Goal: Task Accomplishment & Management: Use online tool/utility

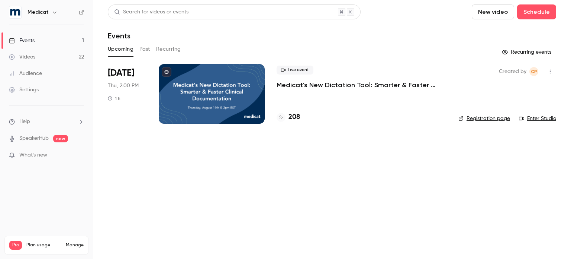
click at [25, 41] on div "Events" at bounding box center [22, 40] width 26 height 7
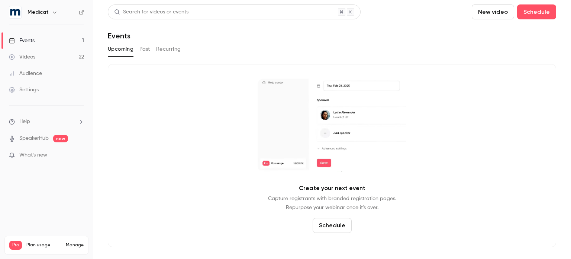
click at [144, 51] on button "Past" at bounding box center [144, 49] width 11 height 12
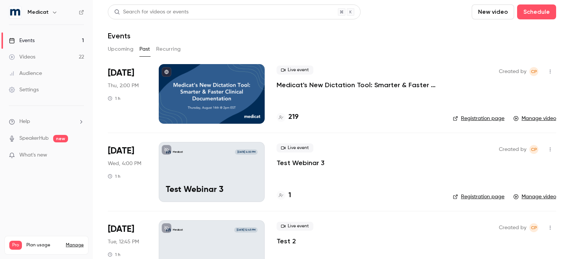
click at [293, 113] on h4 "219" at bounding box center [294, 117] width 10 height 10
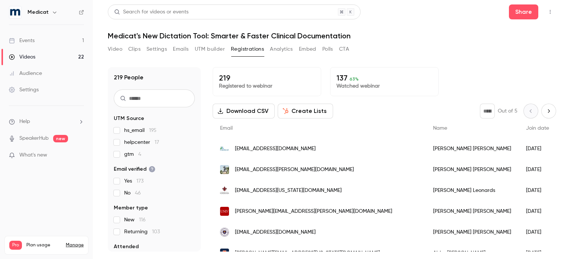
click at [138, 101] on input "text" at bounding box center [154, 98] width 81 height 18
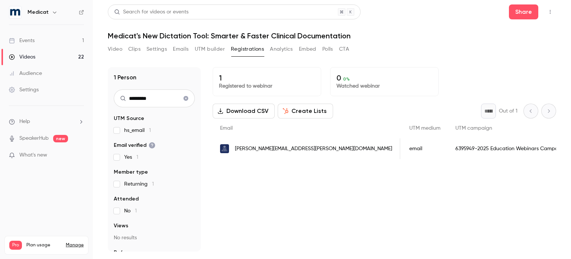
scroll to position [0, 306]
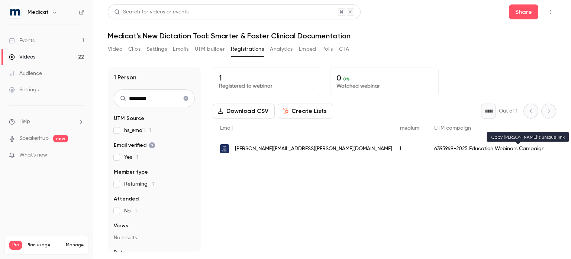
type input "********"
click at [28, 58] on div "Videos" at bounding box center [22, 56] width 26 height 7
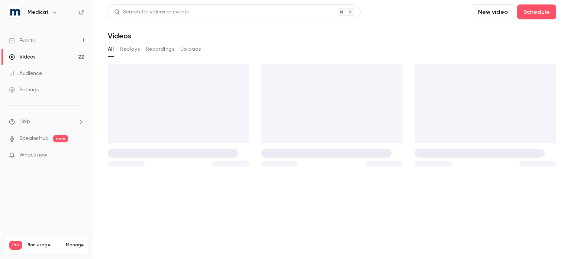
click at [33, 39] on div "Events" at bounding box center [22, 40] width 26 height 7
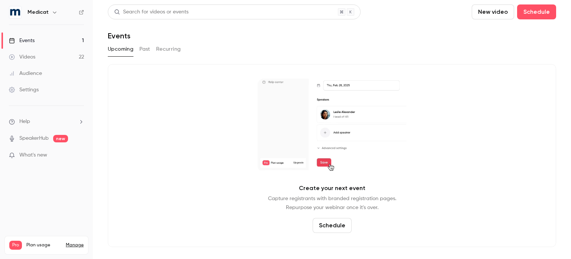
click at [144, 51] on button "Past" at bounding box center [144, 49] width 11 height 12
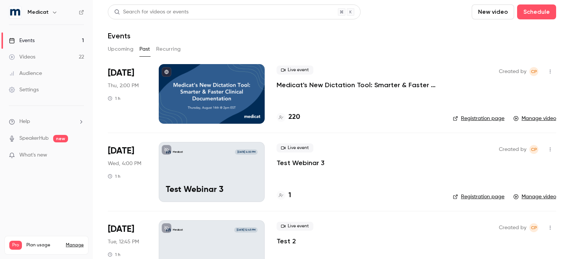
click at [308, 83] on p "Medicat's New Dictation Tool: Smarter & Faster Clinical Documentation" at bounding box center [359, 84] width 164 height 9
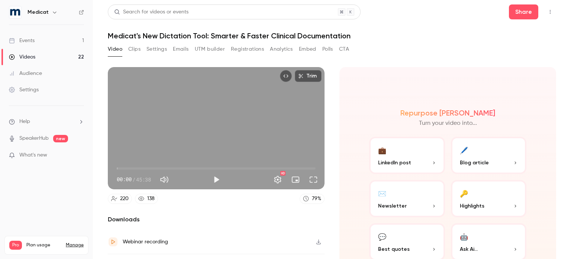
click at [135, 48] on button "Clips" at bounding box center [134, 49] width 12 height 12
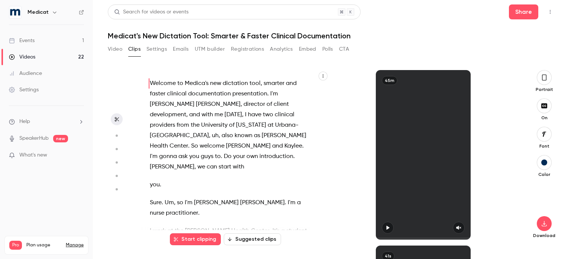
click at [546, 77] on icon "button" at bounding box center [545, 77] width 6 height 8
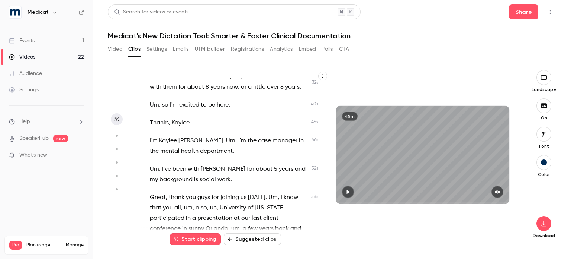
scroll to position [164, 0]
click at [153, 100] on span "Um" at bounding box center [154, 105] width 9 height 10
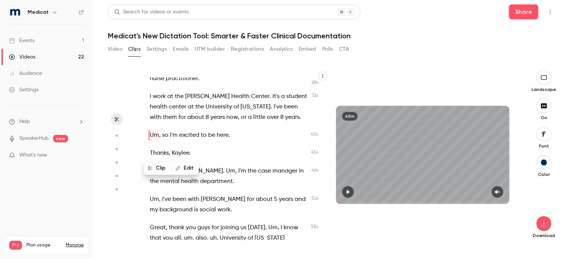
scroll to position [100, 0]
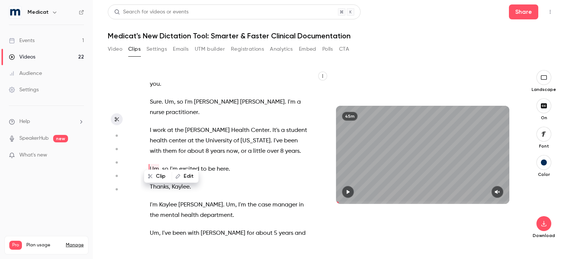
click at [186, 175] on button "Edit" at bounding box center [186, 176] width 26 height 12
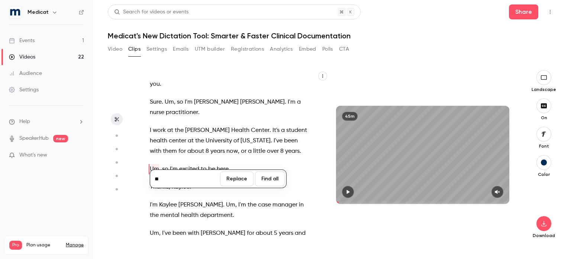
click at [271, 177] on button "Find all" at bounding box center [270, 178] width 30 height 15
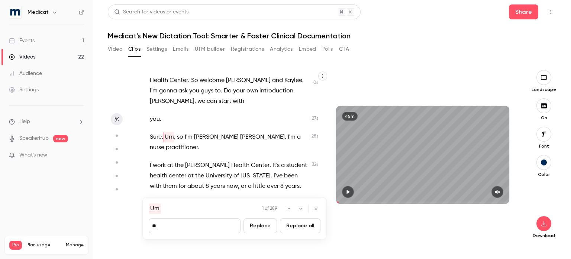
type input "****"
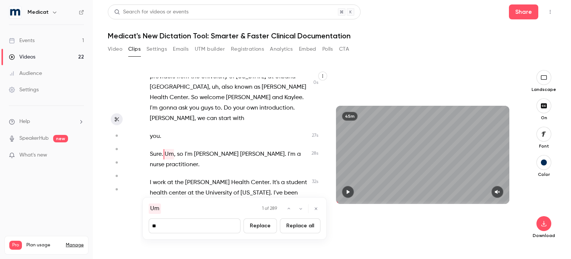
type input "*"
click at [293, 226] on button "Replace all" at bounding box center [300, 225] width 41 height 15
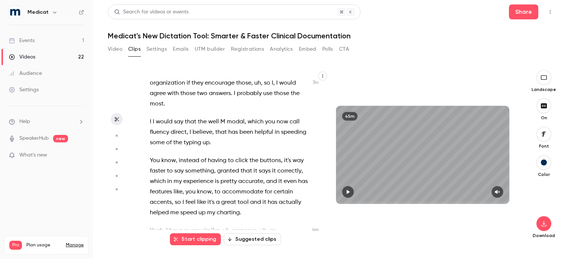
scroll to position [675, 0]
drag, startPoint x: 157, startPoint y: 98, endPoint x: 150, endPoint y: 98, distance: 6.3
click at [150, 117] on p "I I would say that the well M modal , which you now call fluency direct , I bel…" at bounding box center [229, 132] width 158 height 31
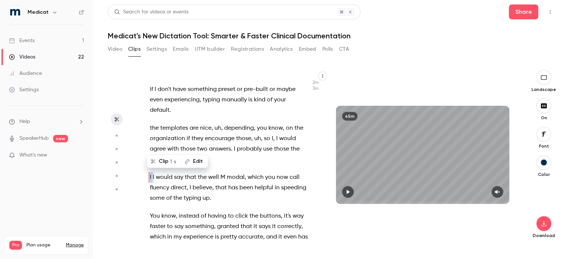
scroll to position [618, 0]
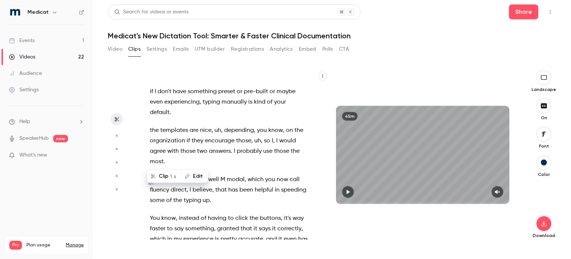
type input "*****"
click at [196, 177] on button "Edit" at bounding box center [195, 176] width 26 height 12
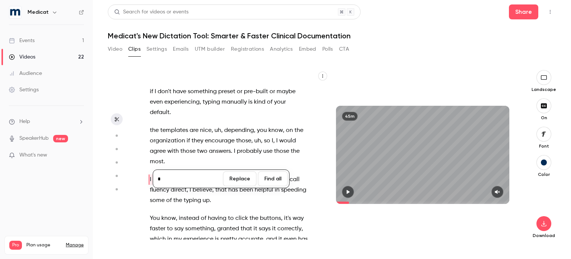
type input "*"
click at [240, 177] on button "Replace" at bounding box center [239, 178] width 33 height 15
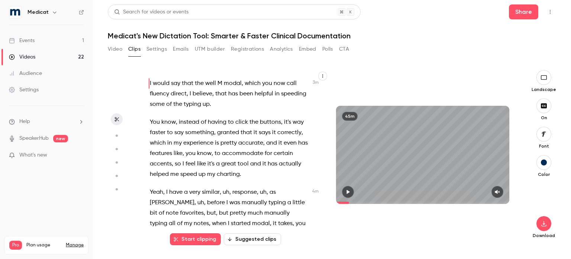
scroll to position [716, 0]
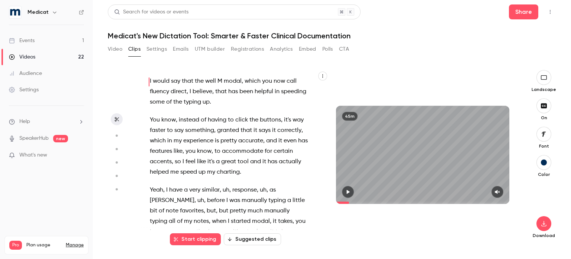
click at [225, 184] on span "uh" at bounding box center [226, 189] width 7 height 10
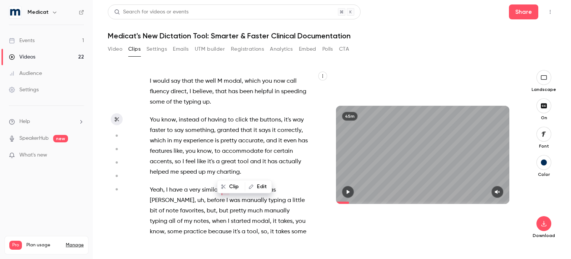
scroll to position [727, 0]
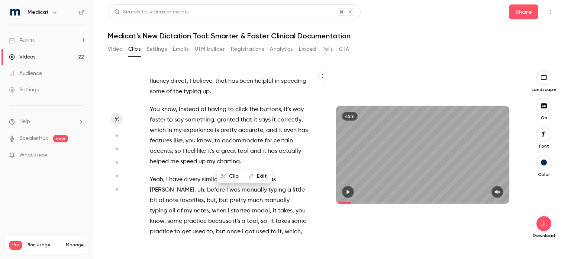
click at [253, 177] on icon "button" at bounding box center [251, 175] width 5 height 5
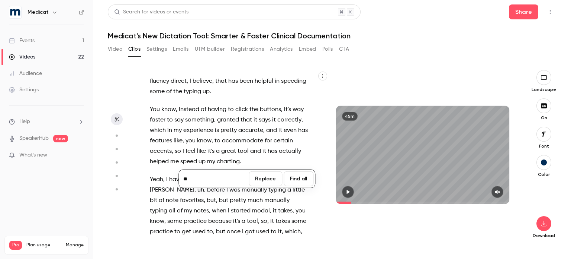
click at [291, 180] on button "Find all" at bounding box center [299, 178] width 30 height 15
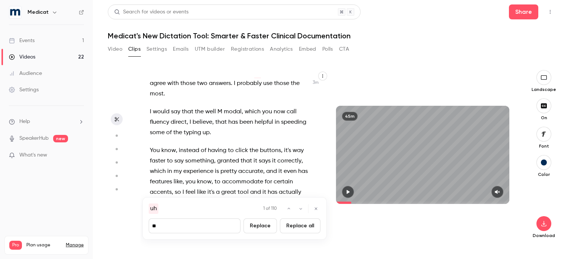
scroll to position [533, 0]
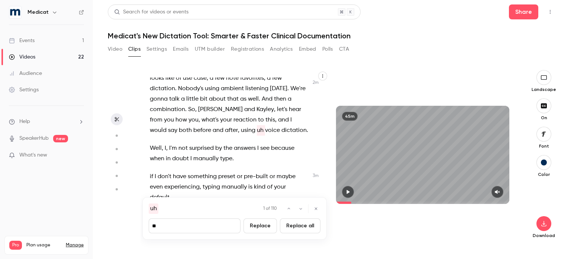
type input "****"
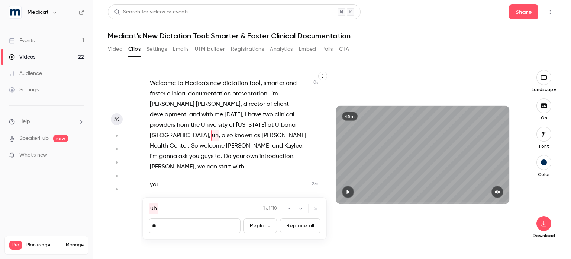
type input "*"
click at [303, 225] on button "Replace all" at bounding box center [300, 225] width 41 height 15
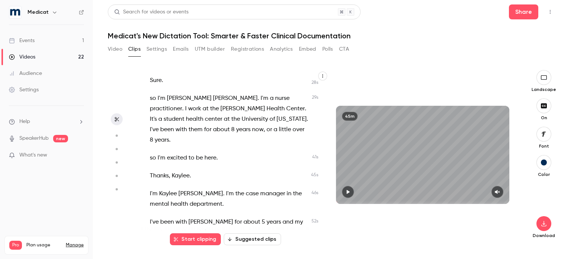
scroll to position [122, 0]
click at [182, 170] on span "Kaylee" at bounding box center [181, 175] width 18 height 10
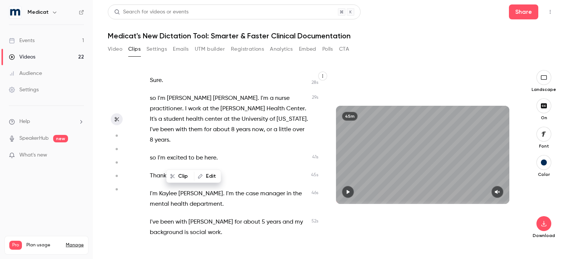
scroll to position [118, 0]
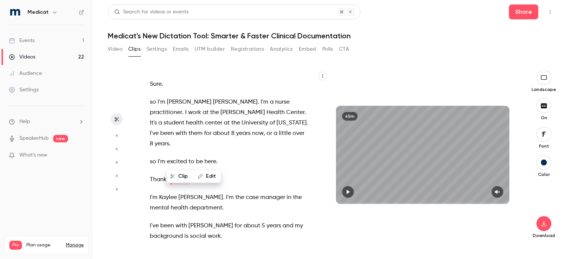
click at [209, 176] on button "Edit" at bounding box center [208, 176] width 26 height 12
type input "**"
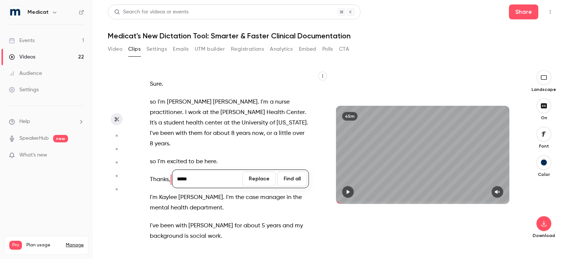
type input "*****"
click at [294, 179] on button "Find all" at bounding box center [292, 178] width 30 height 15
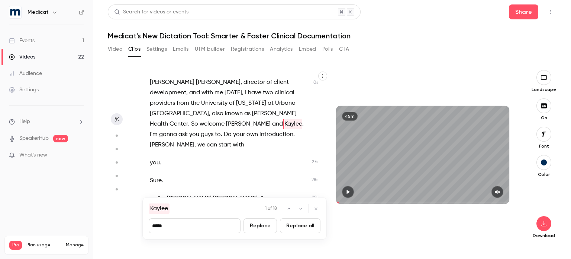
scroll to position [0, 0]
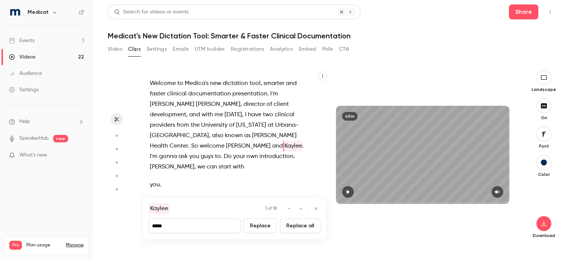
click at [295, 228] on button "Replace all" at bounding box center [300, 225] width 41 height 15
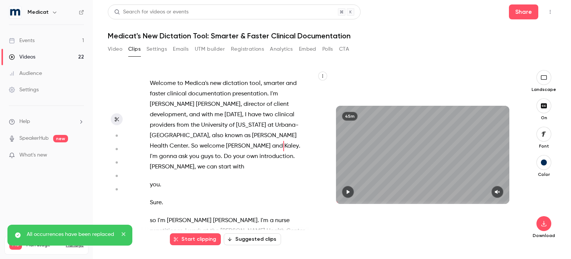
click at [307, 126] on div "Welcome to Medica's new dictation tool , smarter and faster clinical documentat…" at bounding box center [233, 158] width 184 height 162
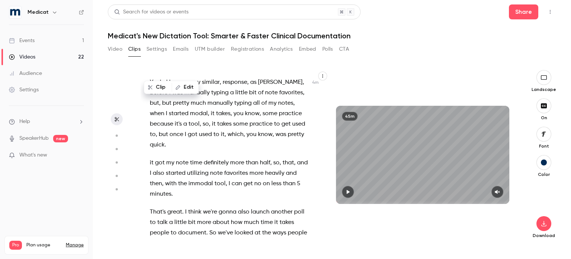
scroll to position [807, 0]
click at [211, 177] on span "immodal" at bounding box center [201, 182] width 25 height 10
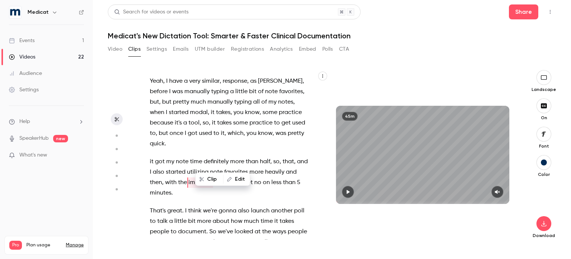
type input "*****"
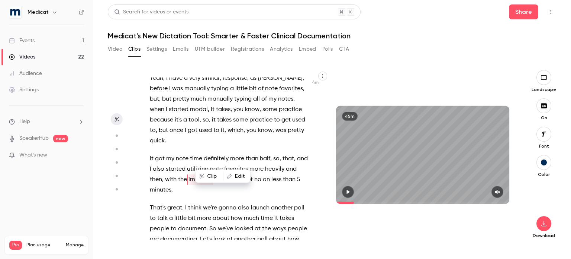
click at [237, 176] on button "Edit" at bounding box center [237, 176] width 26 height 12
click at [298, 178] on button "Find all" at bounding box center [299, 178] width 30 height 15
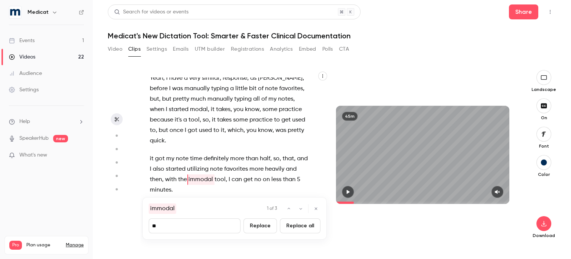
type input "*"
type input "*******"
click at [296, 224] on button "Replace all" at bounding box center [300, 225] width 41 height 15
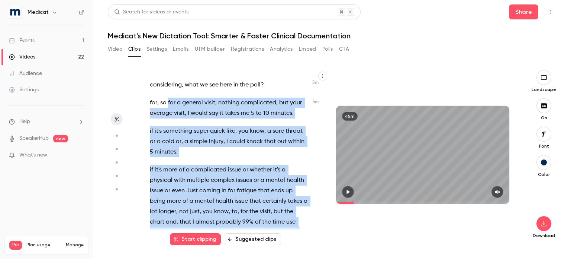
scroll to position [1173, 0]
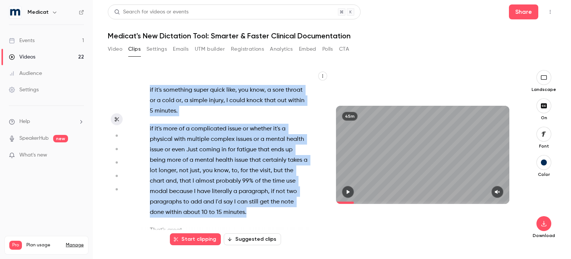
drag, startPoint x: 167, startPoint y: 104, endPoint x: 260, endPoint y: 193, distance: 128.6
click at [260, 193] on div "Welcome to Medica's new dictation tool , smarter and faster clinical documentat…" at bounding box center [233, 158] width 184 height 162
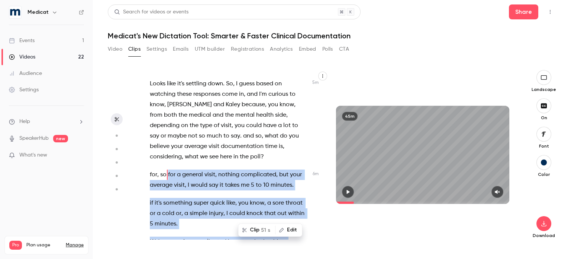
scroll to position [1056, 0]
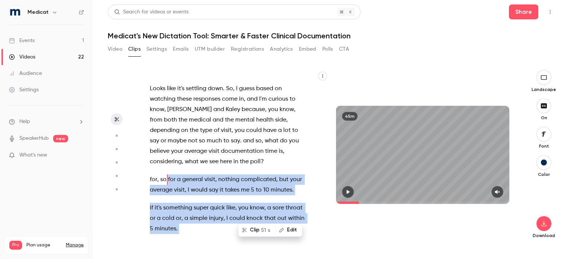
click at [255, 228] on button "Clip 51 s" at bounding box center [257, 230] width 36 height 12
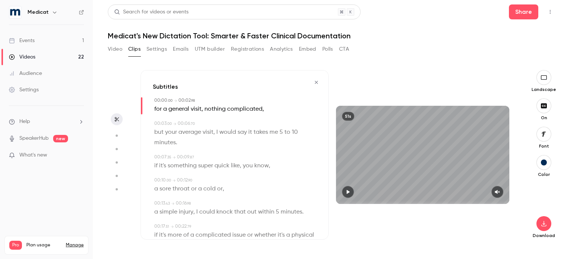
click at [347, 193] on icon "button" at bounding box center [348, 191] width 3 height 4
click at [500, 190] on icon "button" at bounding box center [498, 191] width 6 height 5
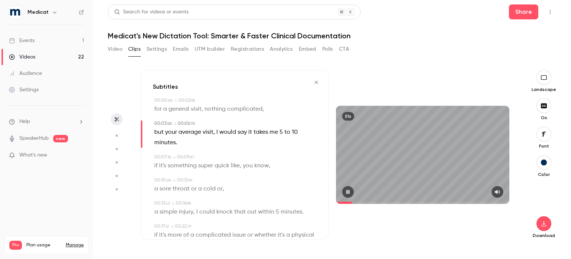
type input "*"
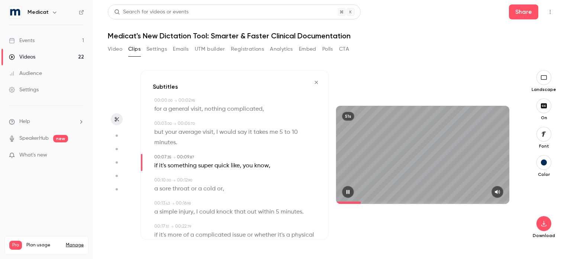
click at [434, 174] on div "51s" at bounding box center [422, 154] width 173 height 97
click at [347, 189] on button "button" at bounding box center [348, 192] width 12 height 12
click at [348, 193] on icon "button" at bounding box center [348, 191] width 6 height 5
click at [347, 192] on icon "button" at bounding box center [348, 191] width 6 height 5
click at [347, 191] on icon "button" at bounding box center [348, 191] width 6 height 5
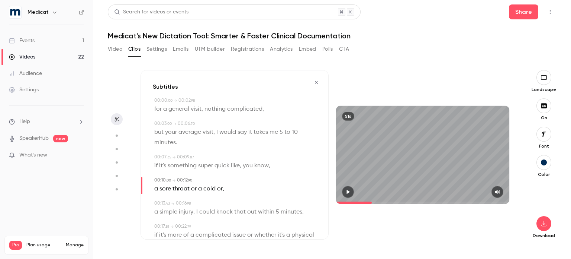
click at [347, 190] on icon "button" at bounding box center [348, 191] width 3 height 4
click at [347, 189] on icon "button" at bounding box center [348, 191] width 6 height 5
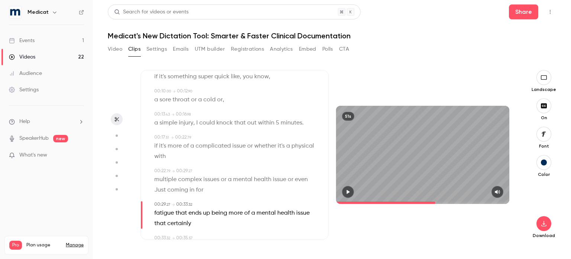
scroll to position [98, 0]
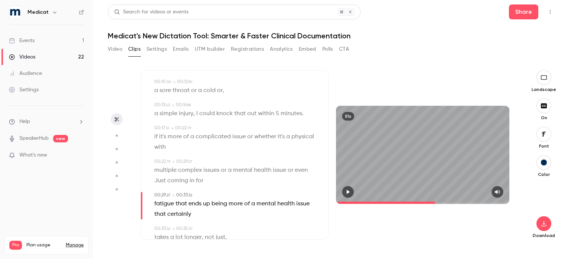
click at [158, 183] on span "Just" at bounding box center [160, 180] width 12 height 10
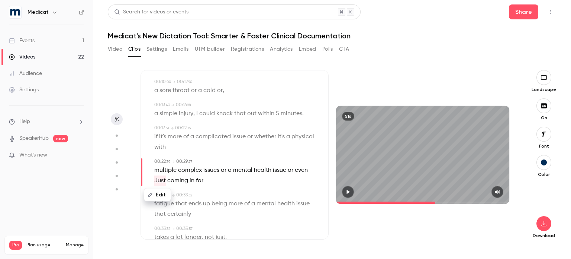
type input "****"
click at [159, 192] on button "Edit" at bounding box center [158, 195] width 26 height 12
type input "****"
click at [227, 195] on button "Replace" at bounding box center [227, 197] width 33 height 15
click at [344, 192] on button "button" at bounding box center [348, 192] width 12 height 12
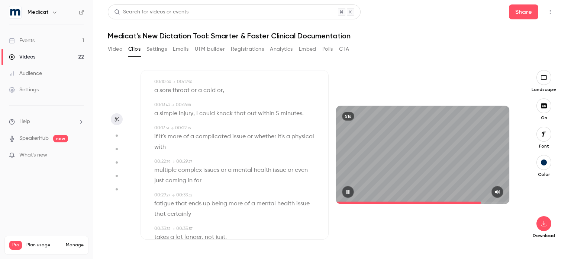
click at [344, 192] on button "button" at bounding box center [348, 192] width 12 height 12
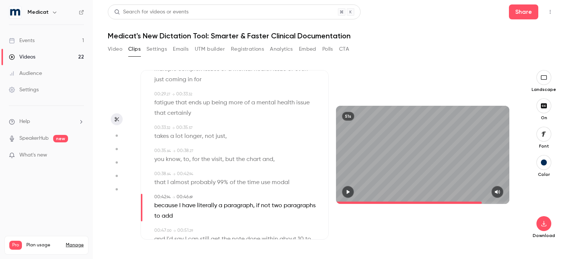
scroll to position [232, 0]
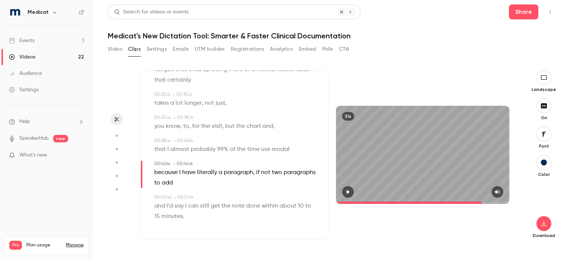
click at [273, 150] on span "modal" at bounding box center [281, 149] width 18 height 10
type input "****"
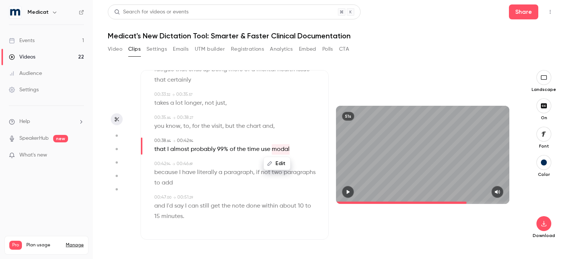
click at [278, 166] on button "Edit" at bounding box center [277, 163] width 26 height 12
type input "*******"
click at [312, 165] on button "Replace" at bounding box center [305, 165] width 33 height 15
click at [348, 186] on button "button" at bounding box center [348, 192] width 12 height 12
click at [347, 191] on icon "button" at bounding box center [348, 191] width 3 height 4
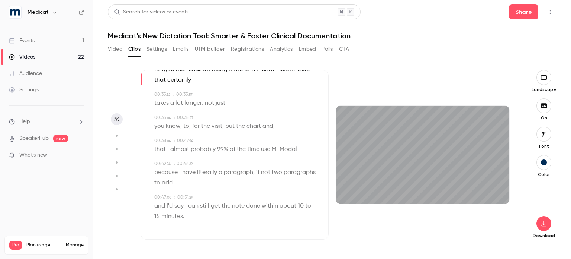
click at [220, 208] on span at bounding box center [220, 206] width 1 height 6
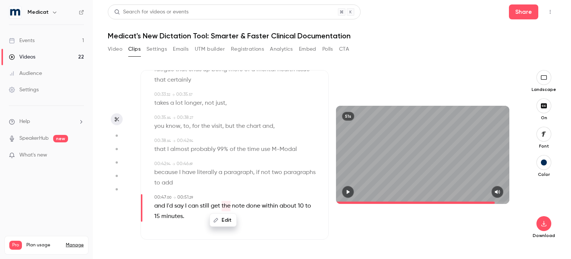
scroll to position [0, 0]
click at [159, 126] on span "you" at bounding box center [159, 126] width 10 height 10
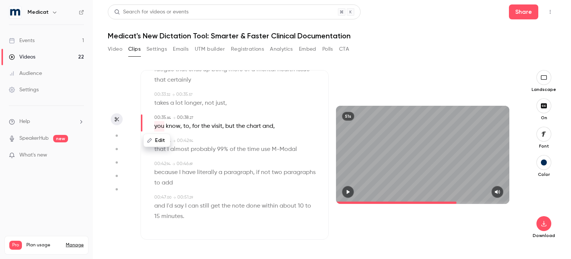
click at [346, 191] on icon "button" at bounding box center [348, 191] width 6 height 5
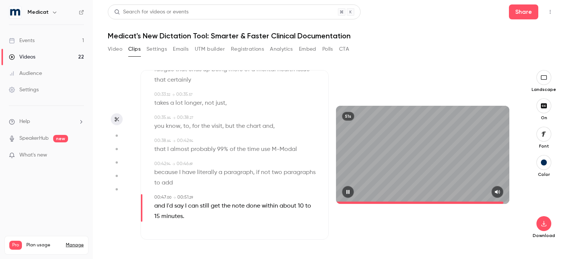
click at [347, 191] on icon "button" at bounding box center [348, 191] width 6 height 5
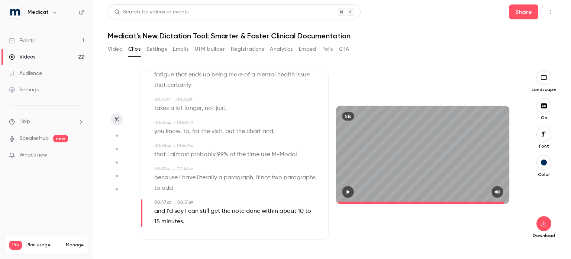
scroll to position [232, 0]
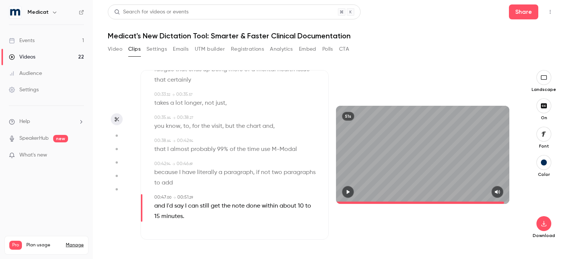
click at [277, 147] on span "M-Modal" at bounding box center [284, 149] width 25 height 10
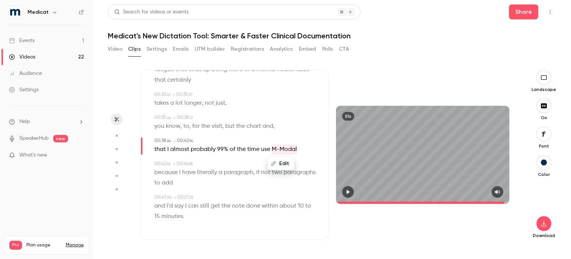
type input "****"
click at [280, 164] on button "Edit" at bounding box center [281, 163] width 26 height 12
click at [231, 165] on input "*******" at bounding box center [254, 165] width 67 height 15
type input "******"
click at [302, 163] on button "Replace" at bounding box center [305, 165] width 33 height 15
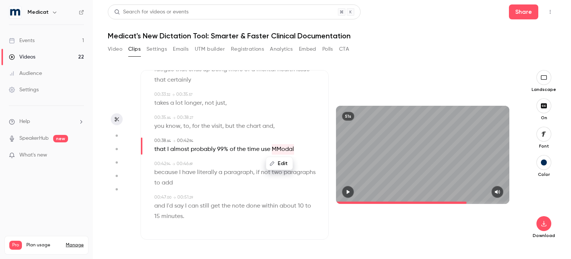
type input "****"
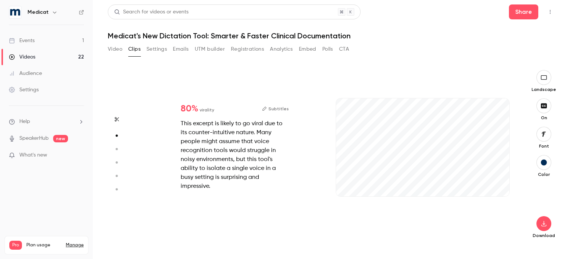
type input "***"
type input "****"
type input "***"
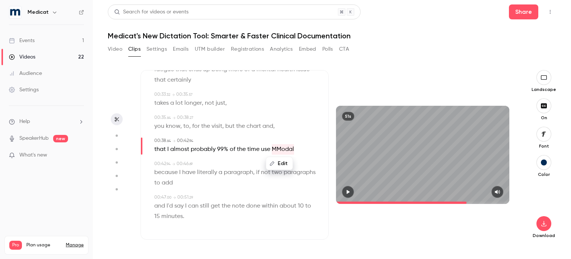
type input "****"
type input "*"
click at [543, 224] on icon "button" at bounding box center [544, 223] width 9 height 6
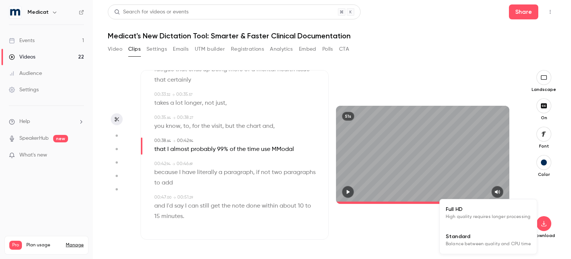
click at [464, 221] on li "Full HD High quality requires longer processing" at bounding box center [488, 212] width 97 height 27
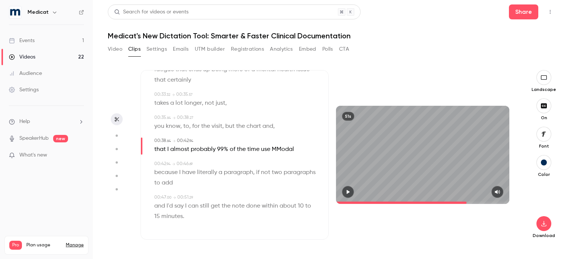
click at [131, 52] on button "Clips" at bounding box center [134, 49] width 12 height 12
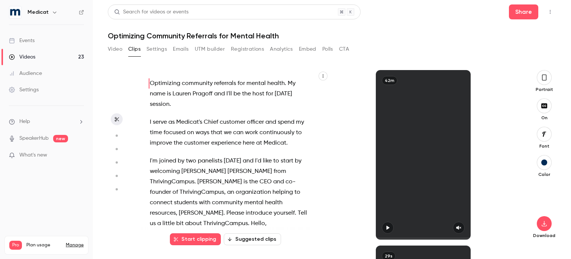
click at [33, 41] on div "Events" at bounding box center [22, 40] width 26 height 7
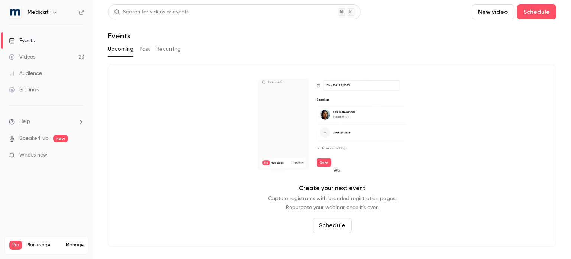
click at [146, 49] on button "Past" at bounding box center [144, 49] width 11 height 12
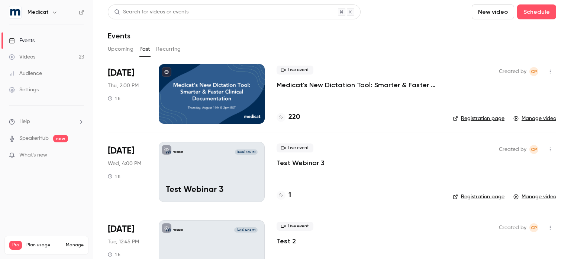
click at [345, 86] on p "Medicat's New Dictation Tool: Smarter & Faster Clinical Documentation" at bounding box center [359, 84] width 164 height 9
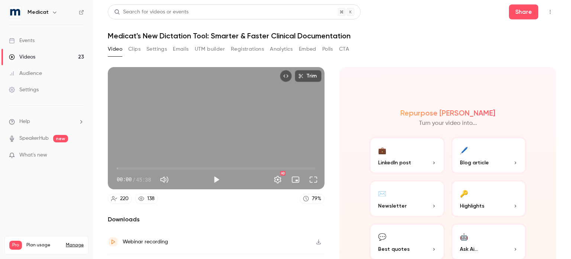
click at [158, 49] on button "Settings" at bounding box center [157, 49] width 20 height 12
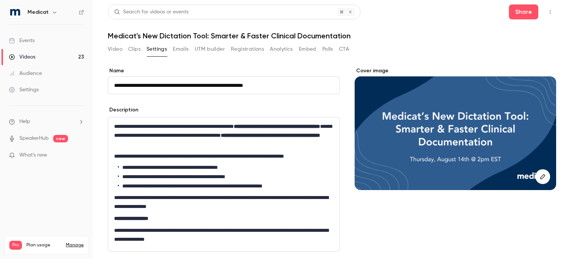
click at [133, 51] on button "Clips" at bounding box center [134, 49] width 12 height 12
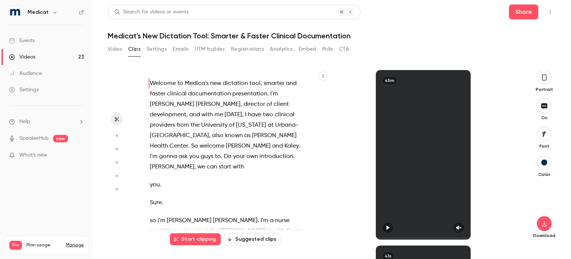
click at [24, 40] on div "Events" at bounding box center [22, 40] width 26 height 7
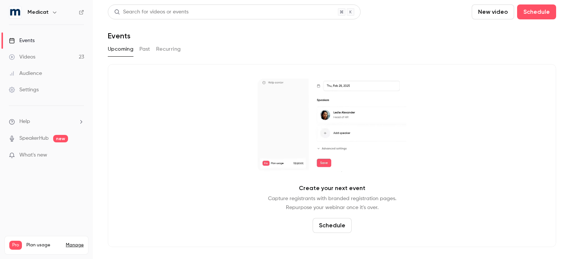
click at [144, 49] on button "Past" at bounding box center [144, 49] width 11 height 12
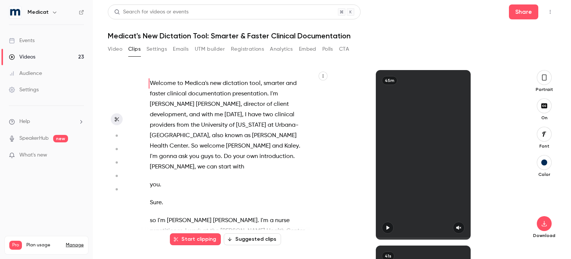
click at [543, 75] on icon "button" at bounding box center [545, 77] width 6 height 8
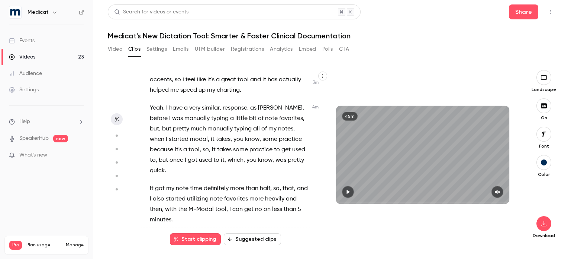
scroll to position [780, 0]
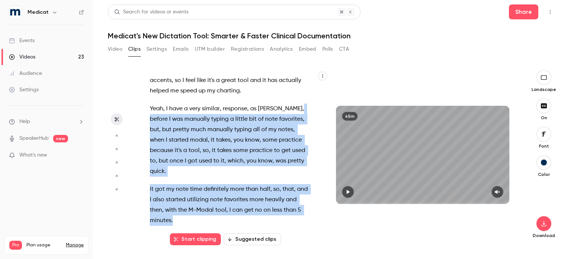
drag, startPoint x: 273, startPoint y: 84, endPoint x: 262, endPoint y: 197, distance: 113.3
click at [262, 197] on div "Welcome to Medica's new dictation tool , smarter and faster clinical documentat…" at bounding box center [233, 158] width 184 height 162
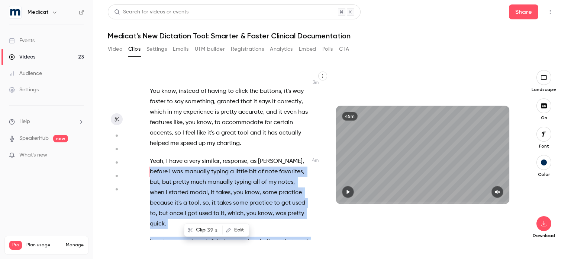
scroll to position [709, 0]
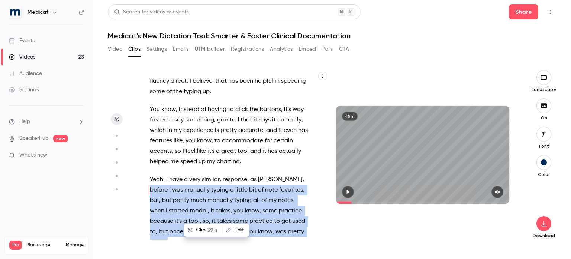
click at [208, 229] on span "39 s" at bounding box center [212, 230] width 10 height 8
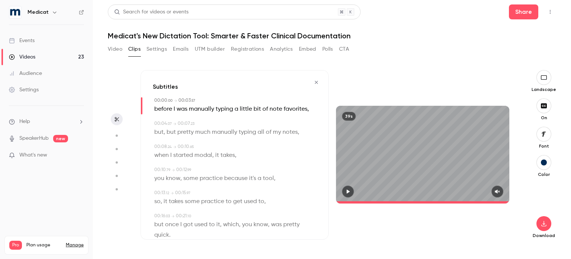
type input "*"
click at [162, 109] on span "before" at bounding box center [163, 109] width 18 height 10
click at [160, 122] on button "Edit" at bounding box center [161, 123] width 26 height 12
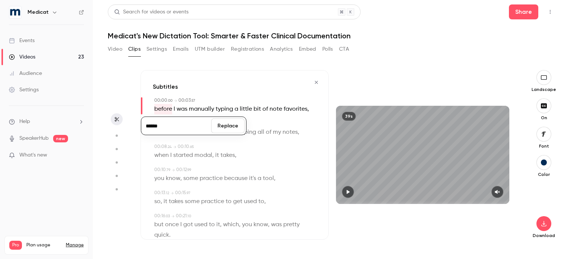
type input "******"
click at [231, 123] on button "Replace" at bounding box center [227, 125] width 33 height 15
click at [351, 190] on button "button" at bounding box center [348, 192] width 12 height 12
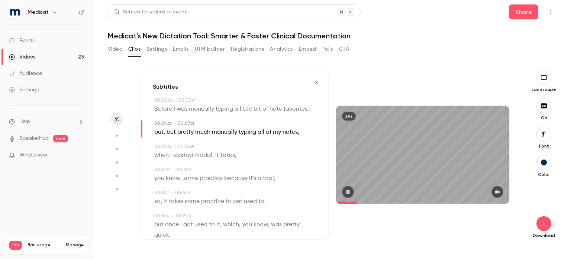
click at [350, 190] on icon "button" at bounding box center [348, 191] width 6 height 5
click at [161, 132] on span "but" at bounding box center [158, 132] width 9 height 10
type input "***"
click at [171, 131] on span "but" at bounding box center [171, 132] width 9 height 10
click at [171, 145] on button "Edit" at bounding box center [169, 146] width 26 height 12
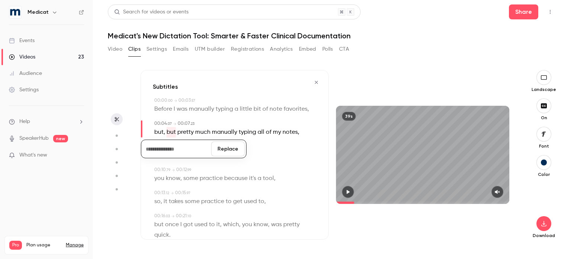
click at [237, 157] on div "Replace" at bounding box center [194, 148] width 106 height 19
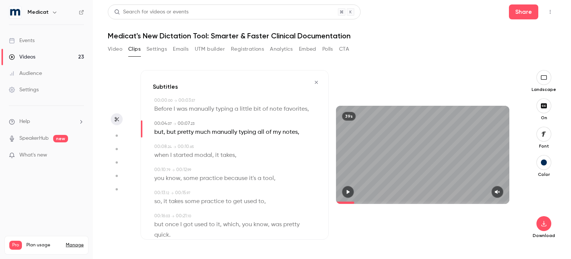
click at [347, 190] on icon "button" at bounding box center [348, 191] width 3 height 4
click at [345, 190] on icon "button" at bounding box center [348, 191] width 6 height 5
click at [202, 157] on span "modal" at bounding box center [204, 155] width 18 height 10
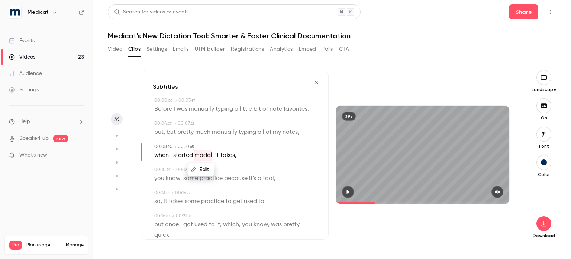
type input "***"
click at [201, 167] on button "Edit" at bounding box center [201, 169] width 26 height 12
type input "*******"
click at [235, 174] on button "Replace" at bounding box center [238, 171] width 33 height 15
click at [500, 193] on icon "button" at bounding box center [498, 191] width 6 height 5
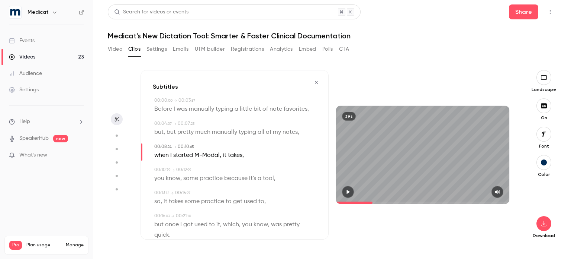
click at [384, 179] on div "39s" at bounding box center [422, 154] width 173 height 97
click at [495, 200] on span at bounding box center [422, 202] width 173 height 12
click at [346, 195] on button "button" at bounding box center [348, 192] width 12 height 12
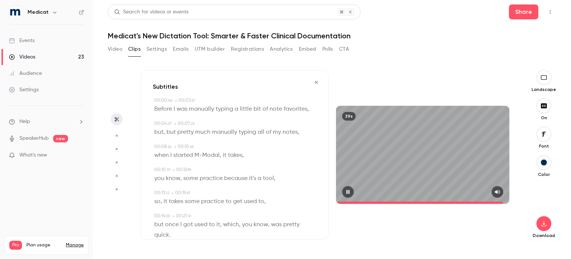
click at [346, 195] on button "button" at bounding box center [348, 192] width 12 height 12
click at [407, 215] on div "39s" at bounding box center [423, 154] width 188 height 169
click at [488, 202] on span at bounding box center [422, 202] width 173 height 12
click at [352, 191] on button "button" at bounding box center [348, 192] width 12 height 12
click at [348, 192] on icon "button" at bounding box center [348, 191] width 3 height 4
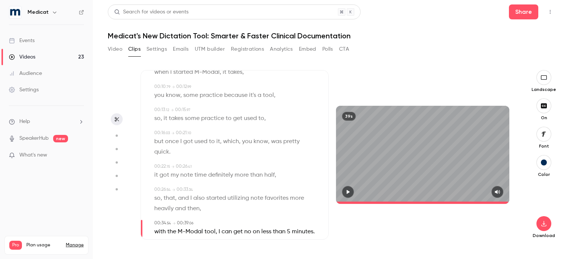
scroll to position [109, 0]
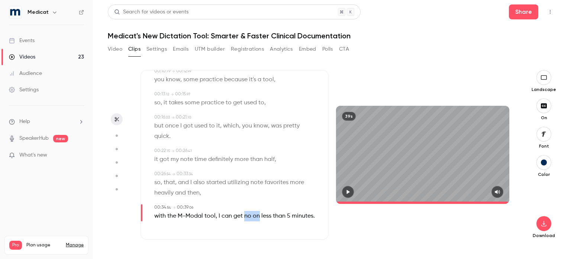
drag, startPoint x: 244, startPoint y: 205, endPoint x: 258, endPoint y: 208, distance: 14.2
click at [258, 211] on p "with the M-Modal tool , I can get no on less than 5 minutes ." at bounding box center [234, 216] width 161 height 10
type input "****"
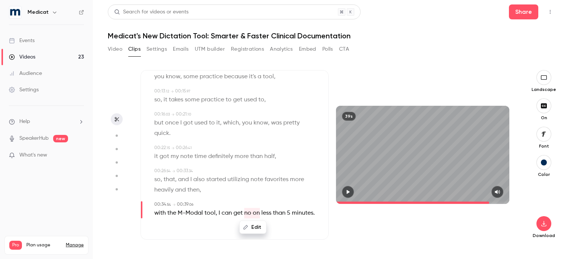
click at [251, 221] on button "Edit" at bounding box center [253, 227] width 26 height 12
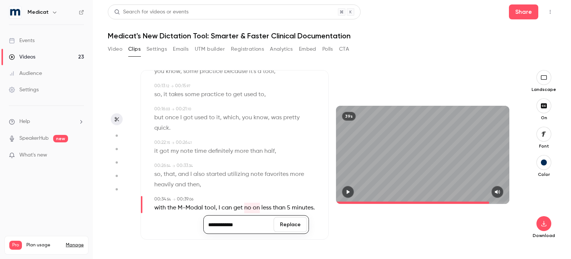
type input "**********"
click at [280, 220] on button "Replace" at bounding box center [290, 224] width 33 height 15
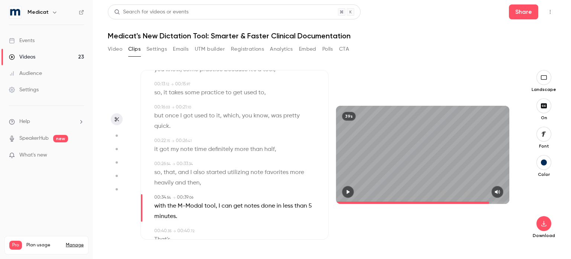
click at [343, 186] on div at bounding box center [422, 192] width 173 height 12
click at [344, 190] on button "button" at bounding box center [348, 192] width 12 height 12
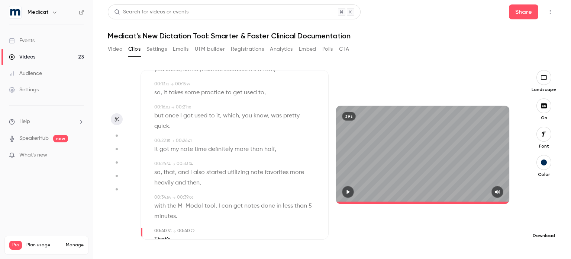
click at [547, 224] on icon "button" at bounding box center [544, 223] width 9 height 6
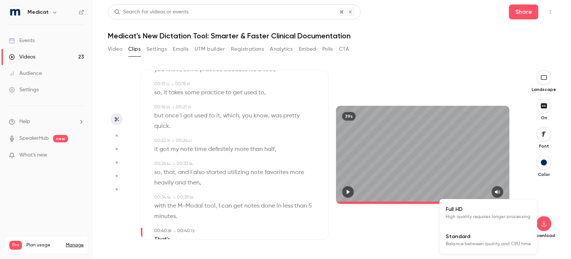
click at [467, 237] on span "Standard" at bounding box center [488, 236] width 85 height 8
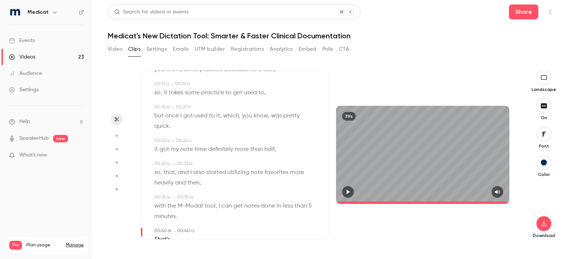
type input "**"
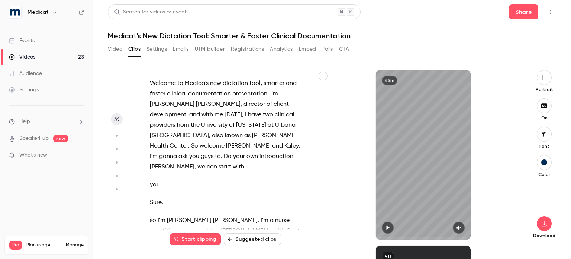
click at [545, 79] on icon "button" at bounding box center [545, 77] width 6 height 8
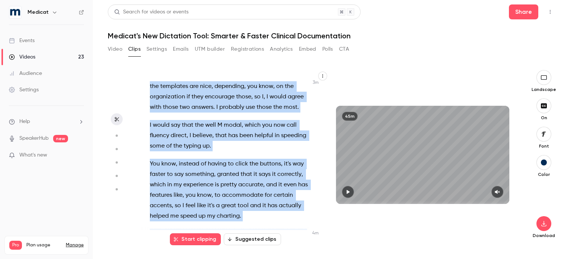
scroll to position [655, 0]
drag, startPoint x: 144, startPoint y: 84, endPoint x: 247, endPoint y: 193, distance: 149.7
click at [247, 193] on div "Welcome to Medica's new dictation tool , smarter and faster clinical documentat…" at bounding box center [233, 158] width 184 height 162
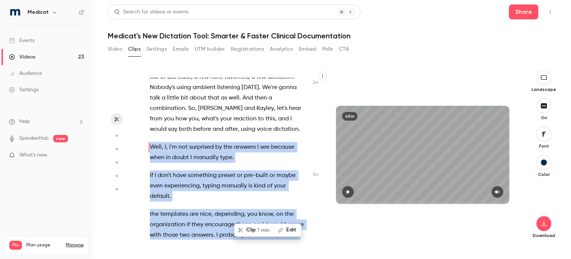
scroll to position [495, 0]
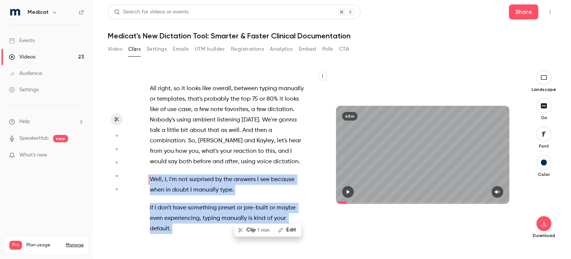
click at [256, 229] on button "Clip 1 min" at bounding box center [254, 230] width 39 height 12
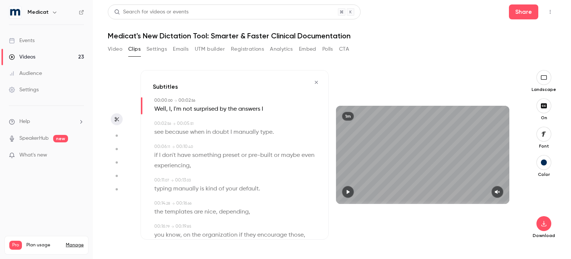
click at [350, 192] on icon "button" at bounding box center [348, 191] width 3 height 4
click at [350, 191] on icon "button" at bounding box center [348, 191] width 3 height 4
click at [501, 193] on icon "button" at bounding box center [498, 191] width 6 height 5
click at [169, 109] on span "I" at bounding box center [169, 109] width 1 height 10
type input "*"
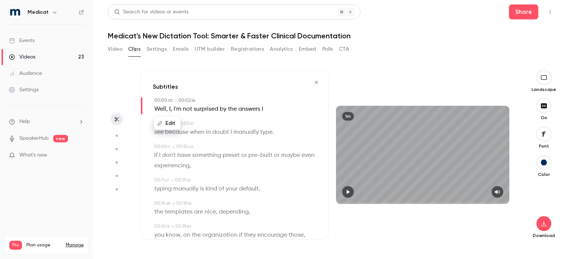
click at [170, 122] on button "Edit" at bounding box center [167, 123] width 26 height 12
click at [231, 126] on button "Replace" at bounding box center [227, 125] width 33 height 15
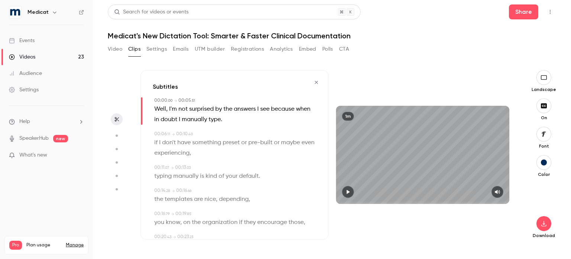
click at [350, 193] on icon "button" at bounding box center [348, 191] width 6 height 5
click at [349, 192] on icon "button" at bounding box center [348, 191] width 3 height 4
click at [347, 192] on icon "button" at bounding box center [348, 191] width 6 height 5
click at [346, 192] on icon "button" at bounding box center [348, 191] width 6 height 5
click at [177, 118] on span "doubt" at bounding box center [169, 119] width 17 height 10
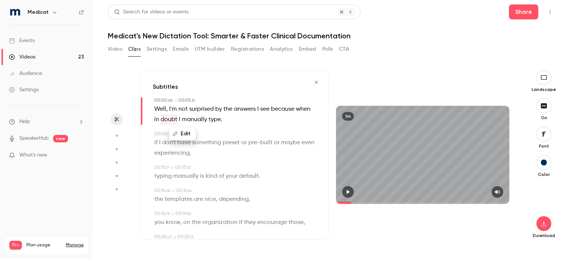
type input "*"
click at [188, 132] on button "Edit" at bounding box center [183, 134] width 26 height 12
click at [186, 142] on input "*****" at bounding box center [176, 136] width 67 height 15
type input "******"
click at [238, 137] on button "Replace" at bounding box center [227, 136] width 33 height 15
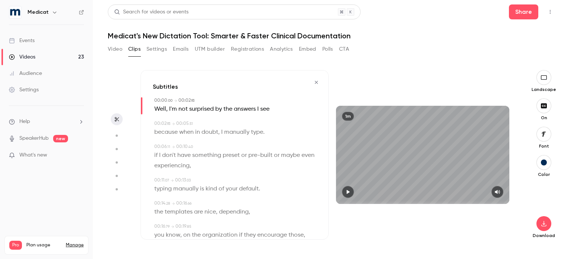
click at [346, 192] on icon "button" at bounding box center [348, 191] width 6 height 5
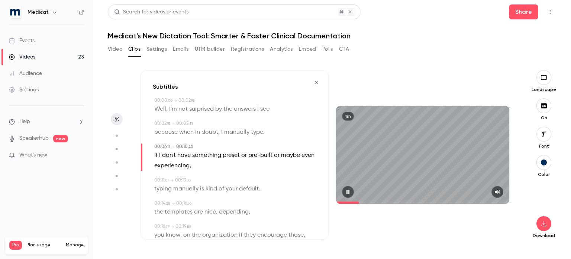
click at [347, 189] on icon "button" at bounding box center [348, 191] width 6 height 5
click at [156, 154] on span "if" at bounding box center [155, 155] width 3 height 10
type input "***"
click at [153, 167] on button "Edit" at bounding box center [154, 169] width 26 height 12
type input "**"
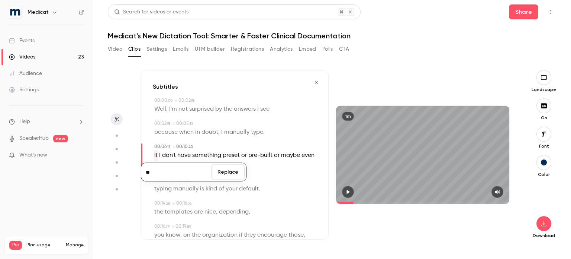
click at [227, 173] on button "Replace" at bounding box center [227, 171] width 33 height 15
click at [348, 191] on icon "button" at bounding box center [348, 191] width 3 height 4
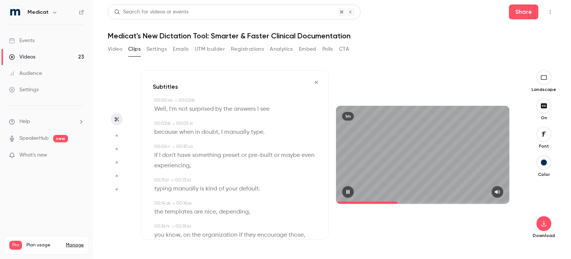
click at [349, 191] on icon "button" at bounding box center [348, 191] width 6 height 5
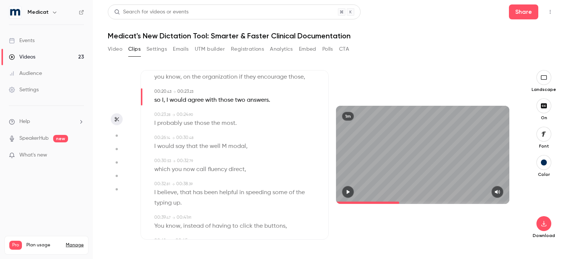
scroll to position [162, 0]
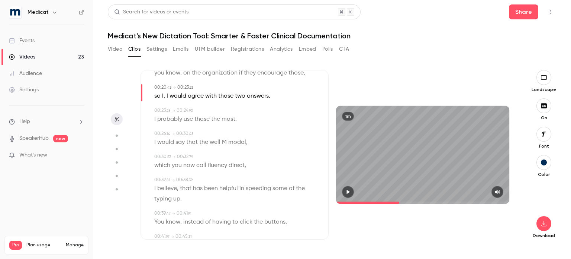
click at [167, 96] on span "I" at bounding box center [167, 96] width 1 height 10
type input "****"
click at [167, 108] on button "Edit" at bounding box center [165, 110] width 26 height 12
click at [218, 114] on button "Replace" at bounding box center [227, 112] width 33 height 15
click at [347, 194] on icon "button" at bounding box center [348, 191] width 6 height 5
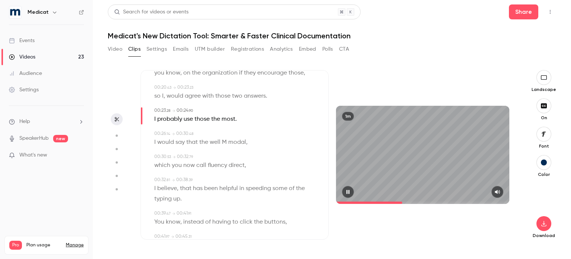
click at [344, 191] on button "button" at bounding box center [348, 192] width 12 height 12
click at [164, 97] on span "," at bounding box center [164, 96] width 1 height 10
click at [161, 112] on button "Edit" at bounding box center [160, 110] width 26 height 12
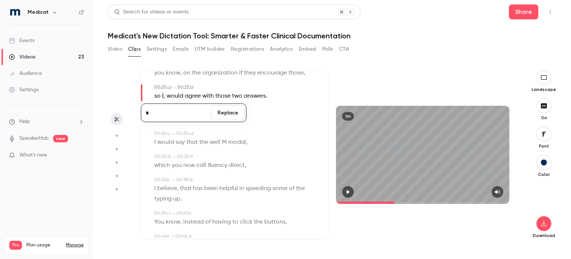
click at [222, 117] on button "Replace" at bounding box center [227, 112] width 33 height 15
type input "****"
drag, startPoint x: 153, startPoint y: 96, endPoint x: 179, endPoint y: 95, distance: 25.3
click at [179, 95] on div "00:20 . 43 → 00:23 . 23 so I , would agree with those two answers ." at bounding box center [235, 92] width 164 height 17
click at [173, 110] on button "Edit" at bounding box center [173, 110] width 26 height 12
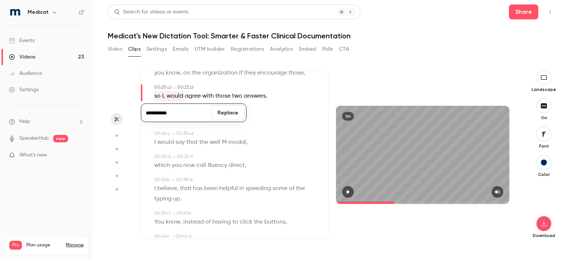
click at [155, 111] on input "**********" at bounding box center [176, 112] width 67 height 15
type input "**********"
click at [225, 113] on button "Replace" at bounding box center [227, 112] width 33 height 15
click at [346, 191] on icon "button" at bounding box center [348, 191] width 6 height 5
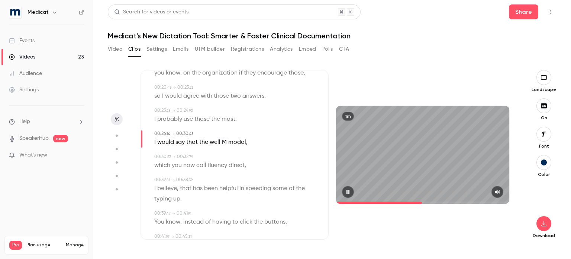
click at [346, 192] on icon "button" at bounding box center [348, 191] width 6 height 5
click at [217, 143] on span "well" at bounding box center [215, 142] width 11 height 10
type input "****"
click at [211, 154] on button "Edit" at bounding box center [213, 156] width 26 height 12
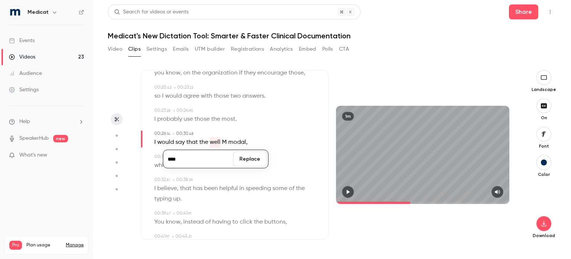
click at [203, 161] on input "****" at bounding box center [198, 158] width 67 height 15
type input "*****"
click at [259, 161] on button "Replace" at bounding box center [249, 158] width 33 height 15
type input "****"
click at [238, 141] on span "modal" at bounding box center [239, 142] width 18 height 10
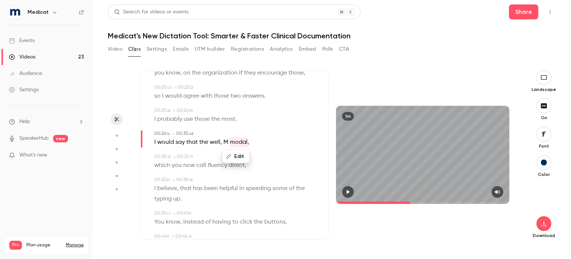
click at [237, 154] on button "Edit" at bounding box center [236, 156] width 26 height 12
type input "*"
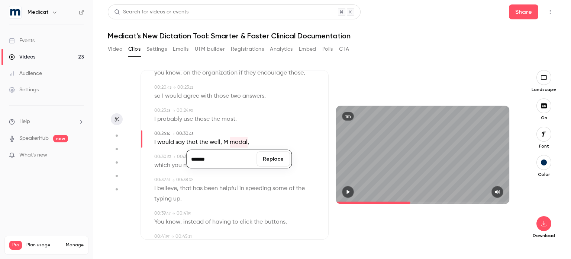
type input "*******"
click at [275, 157] on button "Replace" at bounding box center [273, 158] width 33 height 15
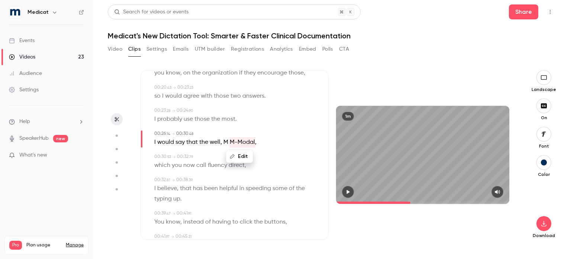
type input "****"
click at [225, 144] on span "M" at bounding box center [226, 142] width 5 height 10
click at [229, 157] on button "Edit" at bounding box center [224, 156] width 26 height 12
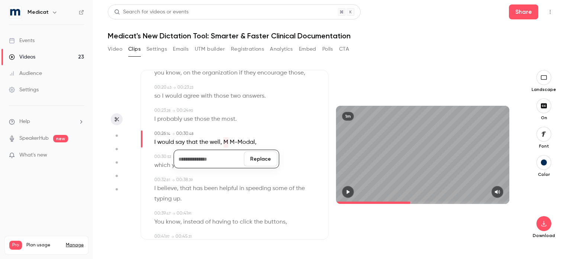
click at [269, 163] on button "Replace" at bounding box center [260, 158] width 33 height 15
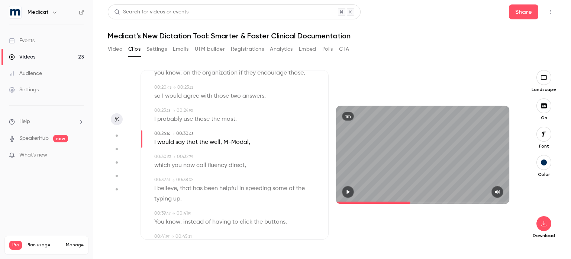
click at [348, 190] on icon "button" at bounding box center [348, 191] width 6 height 5
click at [348, 189] on icon "button" at bounding box center [348, 191] width 6 height 5
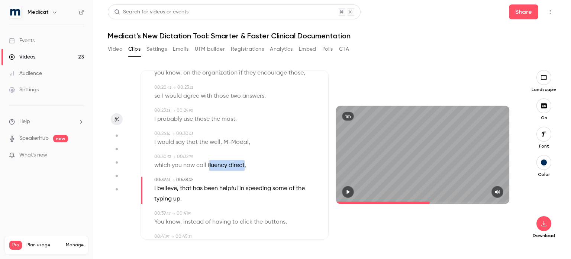
drag, startPoint x: 209, startPoint y: 166, endPoint x: 243, endPoint y: 166, distance: 34.6
click at [243, 166] on p "which you now call fluency direct ," at bounding box center [200, 165] width 92 height 10
type input "****"
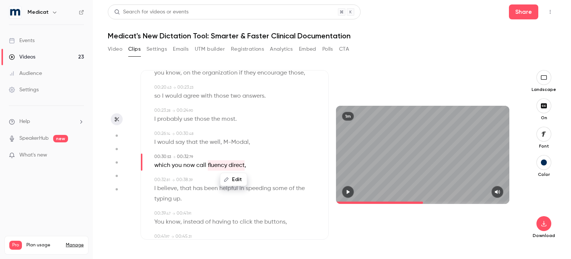
click at [238, 175] on button "Edit" at bounding box center [234, 179] width 26 height 12
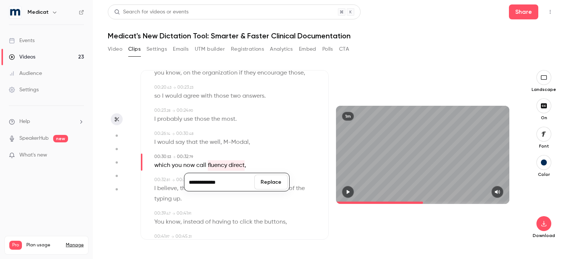
click at [190, 178] on input "**********" at bounding box center [219, 181] width 67 height 15
click at [211, 182] on input "**********" at bounding box center [219, 181] width 67 height 15
type input "**********"
click at [263, 184] on button "Replace" at bounding box center [270, 181] width 33 height 15
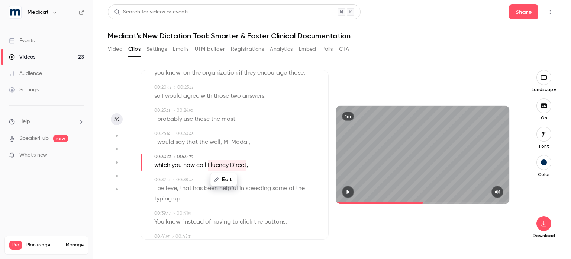
click at [348, 192] on icon "button" at bounding box center [348, 191] width 3 height 4
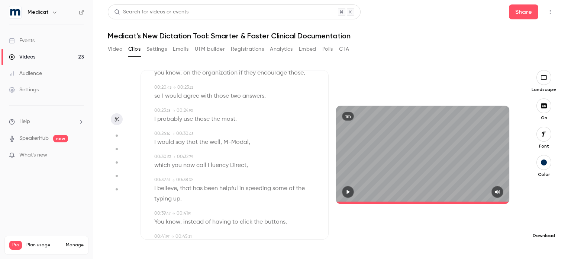
click at [540, 222] on button "button" at bounding box center [544, 223] width 15 height 15
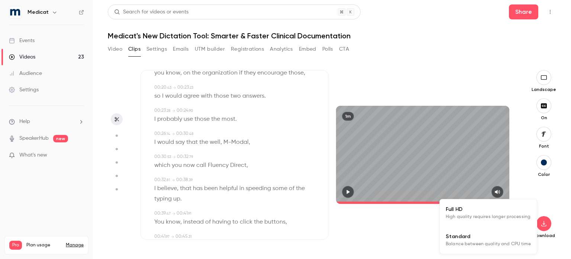
click at [493, 239] on span "Standard" at bounding box center [488, 236] width 85 height 8
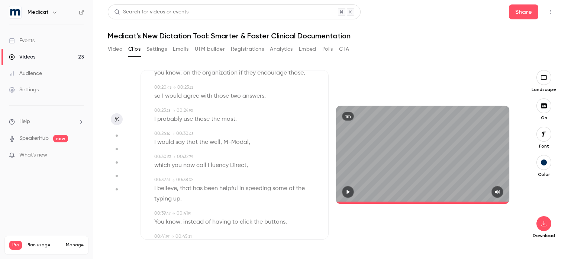
click at [348, 189] on icon "button" at bounding box center [348, 191] width 6 height 5
click at [350, 187] on button "button" at bounding box center [348, 192] width 12 height 12
click at [350, 190] on icon "button" at bounding box center [348, 191] width 6 height 5
click at [350, 190] on icon "button" at bounding box center [348, 191] width 3 height 4
click at [350, 190] on icon "button" at bounding box center [348, 191] width 6 height 5
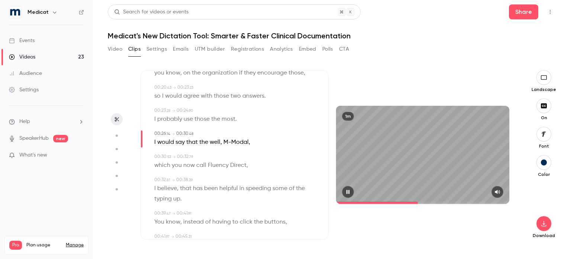
click at [350, 190] on icon "button" at bounding box center [348, 191] width 3 height 4
click at [350, 190] on icon "button" at bounding box center [348, 191] width 6 height 5
click at [350, 190] on icon "button" at bounding box center [348, 191] width 3 height 4
click at [350, 190] on icon "button" at bounding box center [348, 191] width 6 height 5
click at [350, 192] on icon "button" at bounding box center [348, 191] width 6 height 5
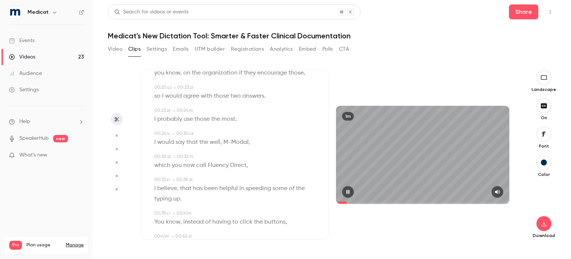
click at [350, 192] on icon "button" at bounding box center [348, 191] width 6 height 5
type input "***"
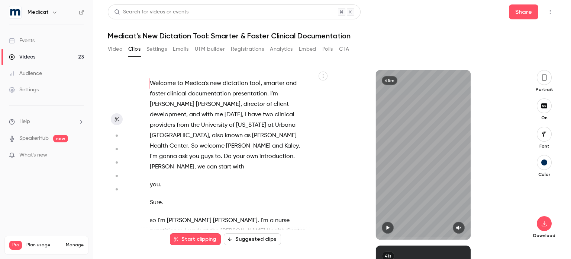
click at [545, 79] on icon "button" at bounding box center [545, 77] width 6 height 8
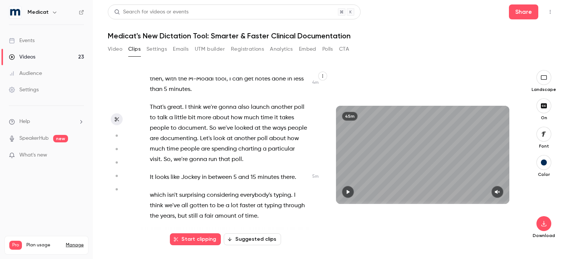
scroll to position [911, 0]
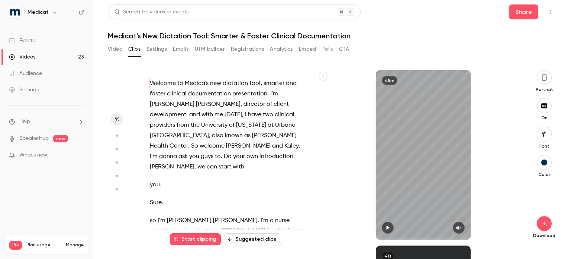
click at [546, 79] on icon "button" at bounding box center [544, 77] width 4 height 6
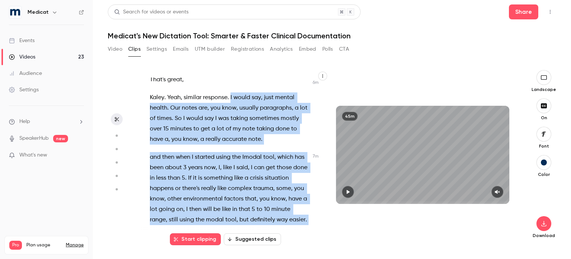
scroll to position [1332, 0]
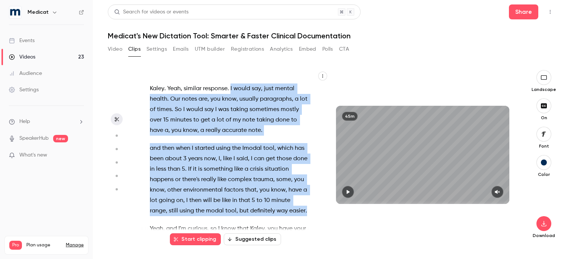
drag, startPoint x: 231, startPoint y: 97, endPoint x: 260, endPoint y: 201, distance: 108.0
click at [260, 201] on div "Welcome to Medica's new dictation tool , smarter and faster clinical documentat…" at bounding box center [233, 158] width 184 height 162
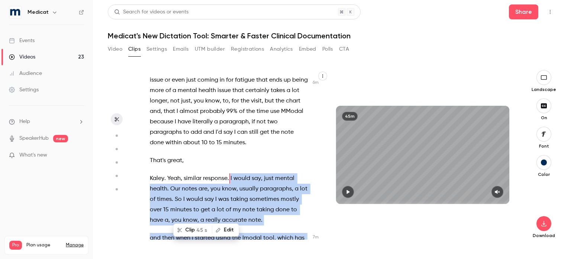
scroll to position [1242, 0]
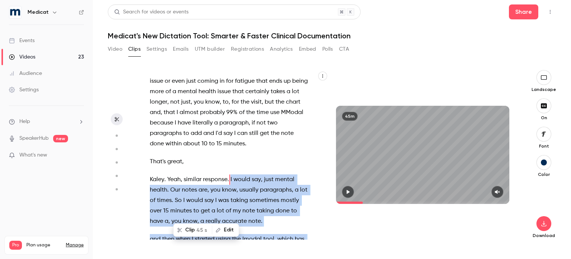
click at [192, 232] on button "Clip 45 s" at bounding box center [193, 230] width 38 height 12
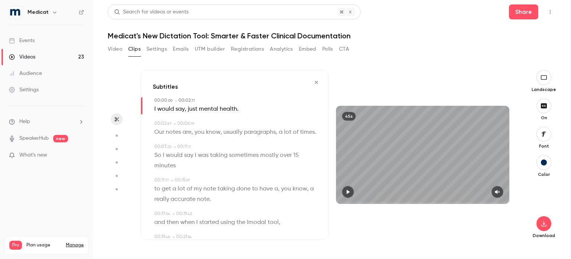
click at [350, 191] on icon "button" at bounding box center [348, 191] width 6 height 5
click at [502, 194] on button "button" at bounding box center [498, 192] width 12 height 12
click at [350, 192] on icon "button" at bounding box center [348, 191] width 6 height 5
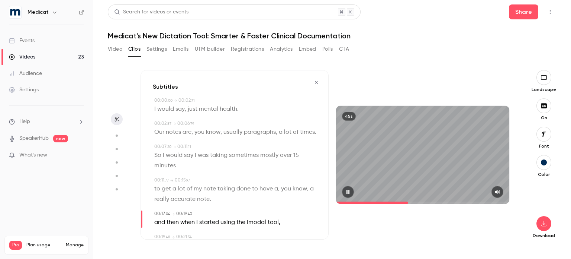
click at [350, 192] on icon "button" at bounding box center [348, 191] width 3 height 4
click at [161, 227] on span "and" at bounding box center [159, 222] width 11 height 10
type input "**"
click at [159, 214] on button "Edit" at bounding box center [157, 208] width 26 height 12
type input "***"
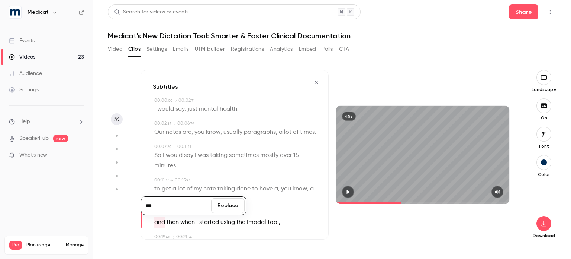
click at [225, 213] on button "Replace" at bounding box center [227, 205] width 33 height 15
type input "**"
click at [262, 227] on span "Imodal" at bounding box center [256, 222] width 19 height 10
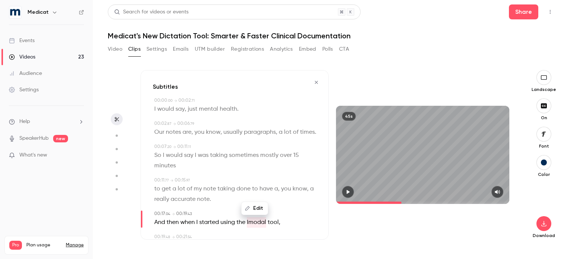
click at [253, 214] on button "Edit" at bounding box center [255, 208] width 26 height 12
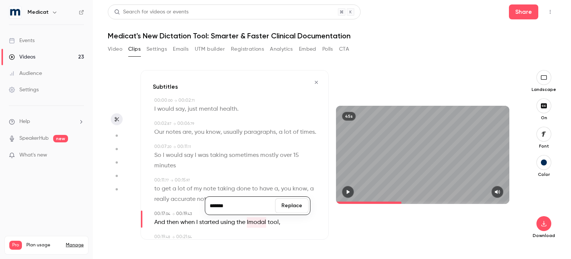
type input "*******"
click at [283, 213] on button "Replace" at bounding box center [291, 205] width 33 height 15
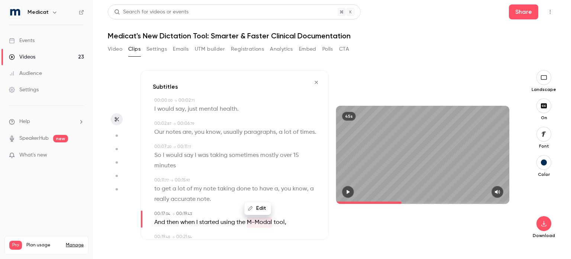
click at [346, 193] on icon "button" at bounding box center [348, 191] width 6 height 5
click at [347, 192] on icon "button" at bounding box center [348, 191] width 6 height 5
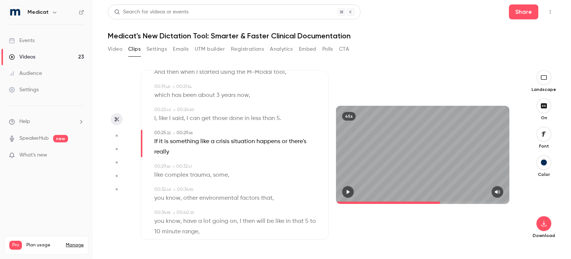
scroll to position [150, 0]
click at [345, 194] on button "button" at bounding box center [348, 192] width 12 height 12
click at [348, 192] on icon "button" at bounding box center [348, 191] width 3 height 4
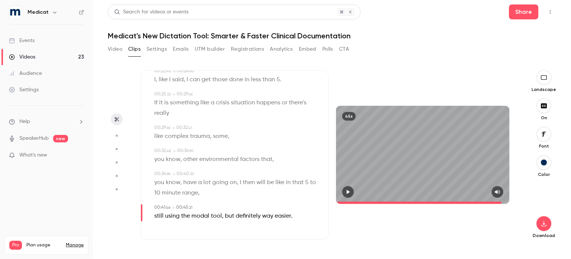
click at [203, 216] on span "modal" at bounding box center [201, 216] width 18 height 10
type input "****"
click at [196, 202] on button "Edit" at bounding box center [197, 202] width 26 height 12
type input "*******"
click at [240, 205] on button "Replace" at bounding box center [234, 199] width 33 height 15
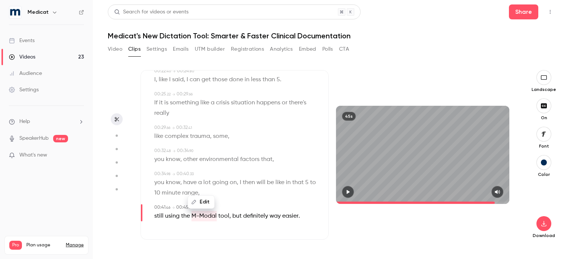
click at [349, 192] on icon "button" at bounding box center [348, 191] width 3 height 4
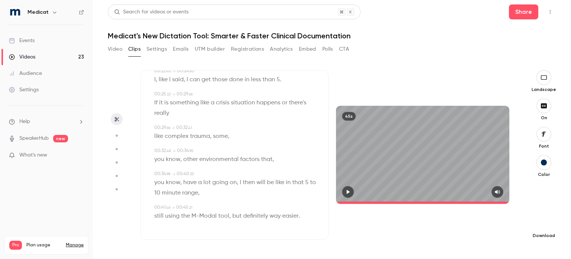
click at [543, 223] on icon "button" at bounding box center [544, 223] width 9 height 6
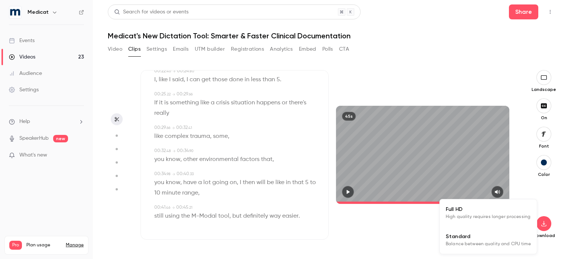
click at [489, 238] on span "Standard" at bounding box center [488, 236] width 85 height 8
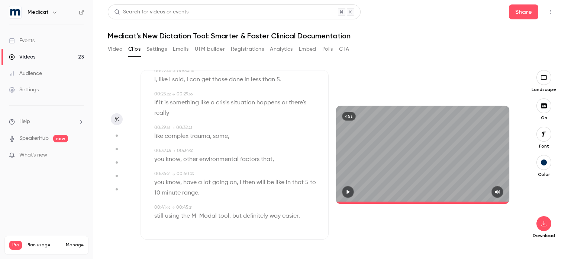
click at [347, 190] on icon "button" at bounding box center [348, 191] width 6 height 5
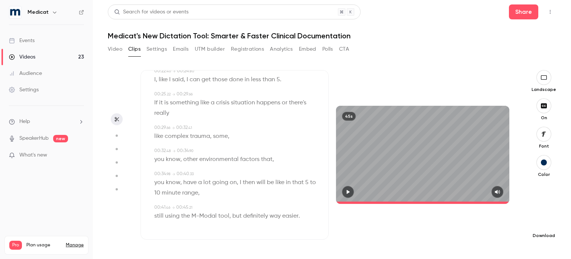
click at [546, 222] on icon "button" at bounding box center [544, 223] width 9 height 6
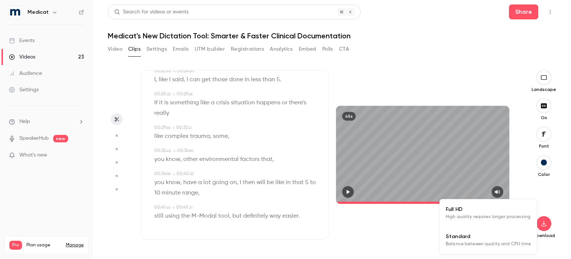
click at [484, 238] on span "Standard" at bounding box center [488, 236] width 85 height 8
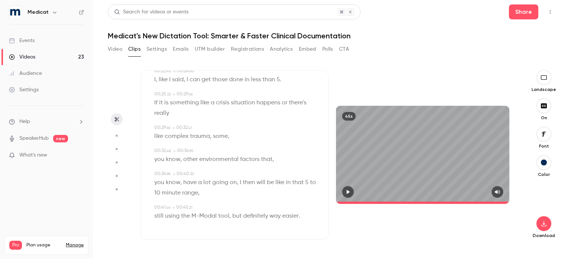
click at [351, 192] on icon "button" at bounding box center [348, 191] width 6 height 5
click at [349, 192] on icon "button" at bounding box center [348, 191] width 6 height 5
click at [347, 190] on icon "button" at bounding box center [348, 191] width 6 height 5
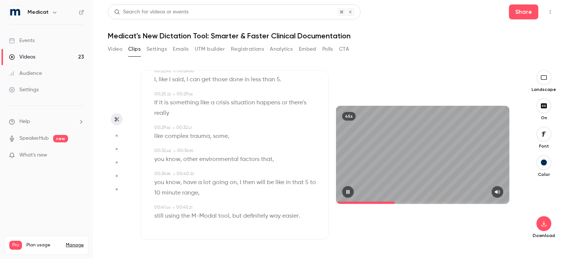
click at [347, 190] on icon "button" at bounding box center [348, 191] width 6 height 5
click at [349, 193] on icon "button" at bounding box center [348, 191] width 6 height 5
click at [350, 193] on icon "button" at bounding box center [348, 191] width 3 height 4
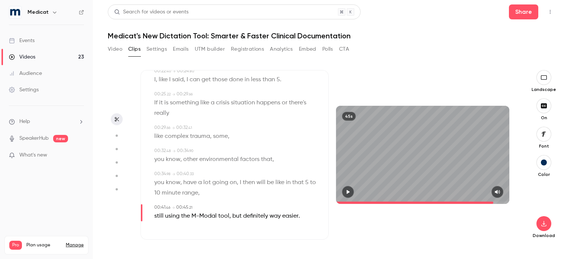
type input "****"
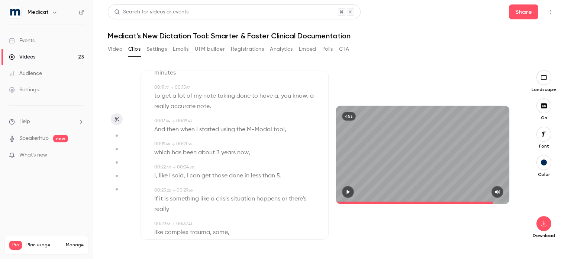
scroll to position [0, 0]
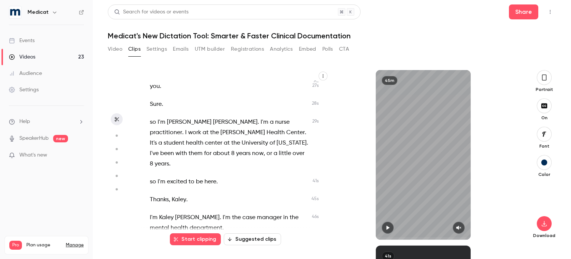
scroll to position [102, 0]
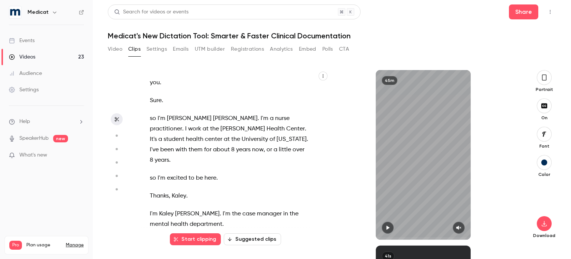
click at [546, 79] on icon "button" at bounding box center [545, 77] width 6 height 8
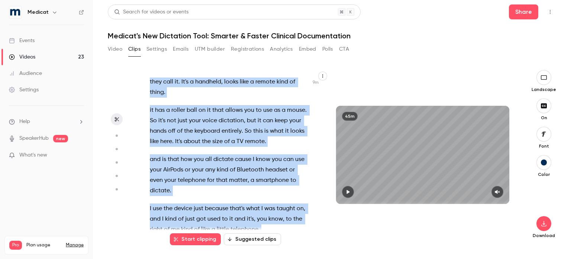
scroll to position [1730, 0]
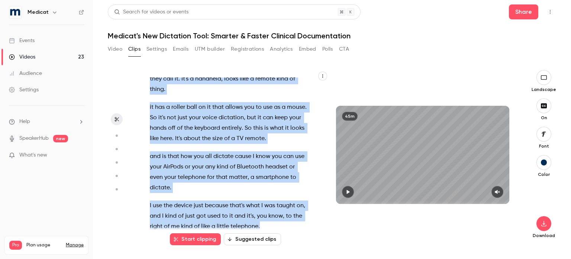
drag, startPoint x: 141, startPoint y: 105, endPoint x: 286, endPoint y: 202, distance: 174.1
click at [286, 202] on div "Welcome to Medica's new dictation tool , smarter and faster clinical documentat…" at bounding box center [233, 158] width 184 height 162
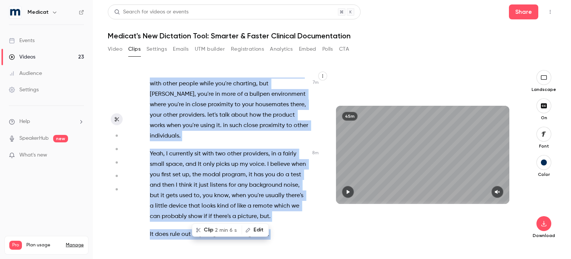
scroll to position [1392, 0]
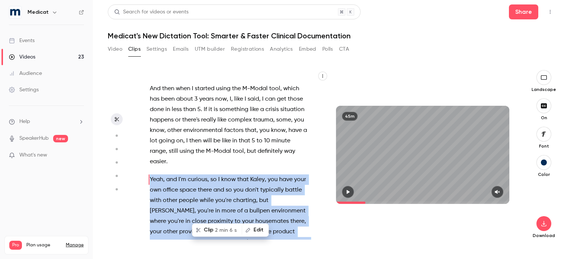
click at [221, 230] on span "2 min 6 s" at bounding box center [226, 230] width 22 height 8
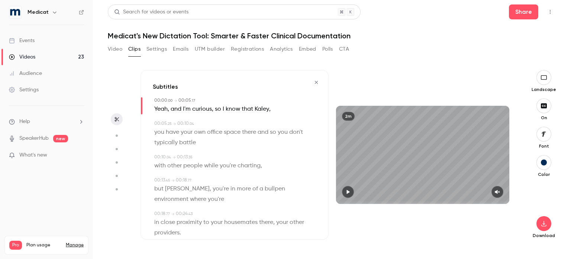
click at [350, 192] on icon "button" at bounding box center [348, 191] width 6 height 5
click at [499, 192] on icon "button" at bounding box center [498, 191] width 6 height 5
click at [350, 192] on icon "button" at bounding box center [348, 191] width 3 height 4
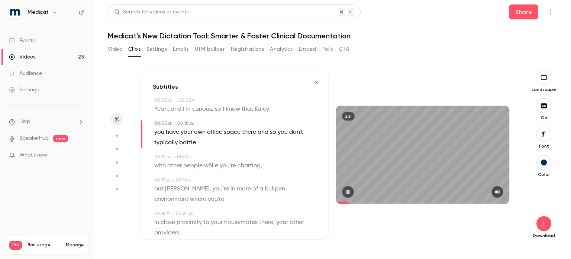
click at [348, 191] on icon "button" at bounding box center [348, 191] width 3 height 4
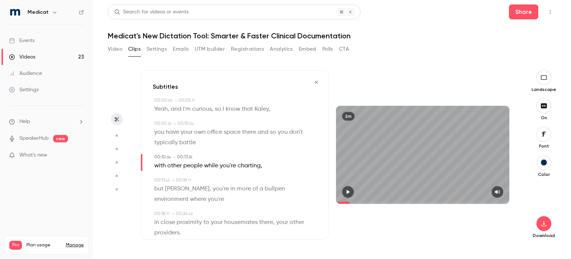
click at [252, 133] on span "there" at bounding box center [249, 132] width 14 height 10
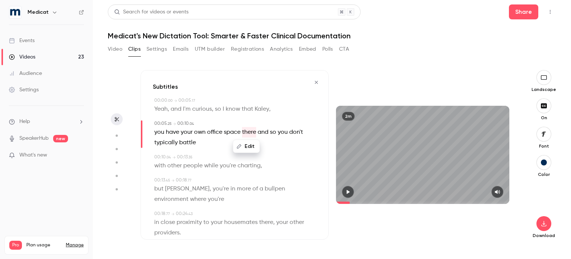
type input "***"
click at [249, 145] on button "Edit" at bounding box center [247, 146] width 26 height 12
type input "******"
click at [278, 148] on button "Replace" at bounding box center [283, 148] width 33 height 15
click at [348, 192] on icon "button" at bounding box center [348, 191] width 3 height 4
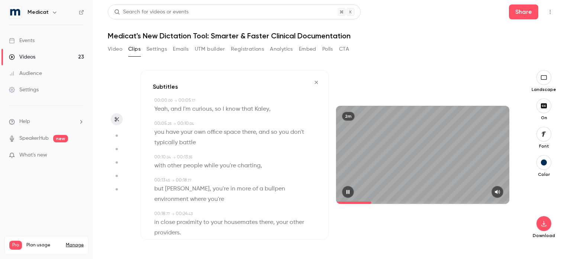
click at [347, 190] on icon "button" at bounding box center [348, 191] width 6 height 5
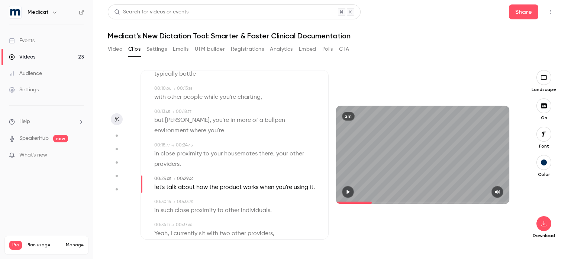
scroll to position [72, 0]
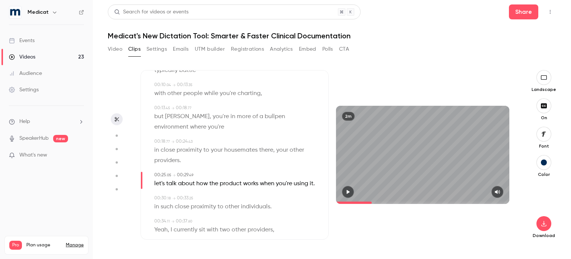
click at [159, 186] on span "let's" at bounding box center [159, 183] width 10 height 10
type input "****"
click at [160, 197] on button "Edit" at bounding box center [157, 198] width 26 height 12
type input "*****"
click at [225, 200] on button "Replace" at bounding box center [227, 200] width 33 height 15
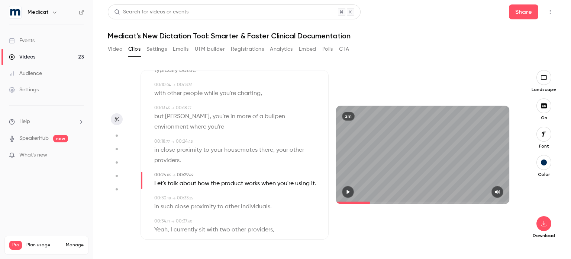
click at [347, 193] on icon "button" at bounding box center [348, 191] width 3 height 4
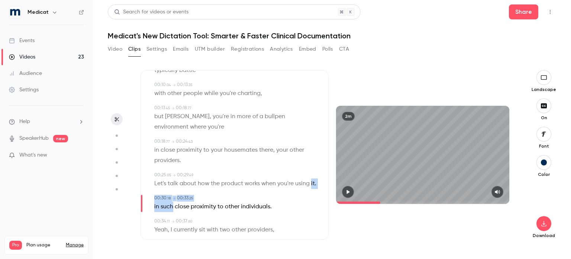
drag, startPoint x: 154, startPoint y: 192, endPoint x: 173, endPoint y: 218, distance: 32.6
click at [167, 198] on button "Edit" at bounding box center [164, 192] width 26 height 12
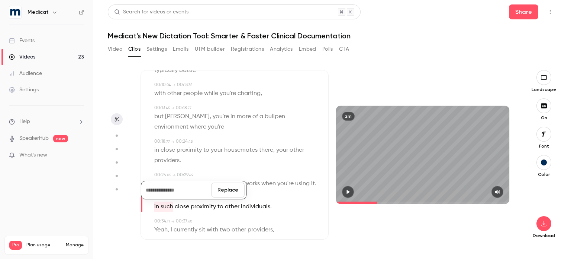
click at [179, 182] on span at bounding box center [178, 183] width 1 height 6
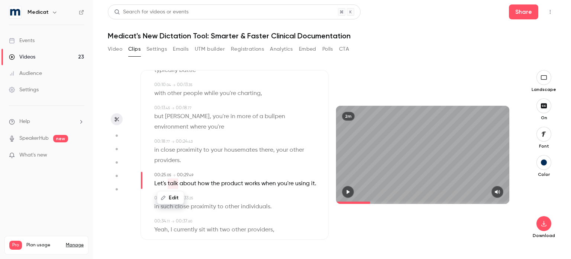
click at [311, 189] on span "it" at bounding box center [313, 183] width 4 height 10
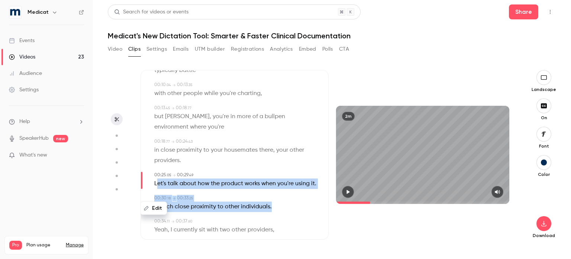
drag, startPoint x: 157, startPoint y: 181, endPoint x: 275, endPoint y: 214, distance: 122.3
click at [150, 208] on button "Edit" at bounding box center [154, 208] width 26 height 12
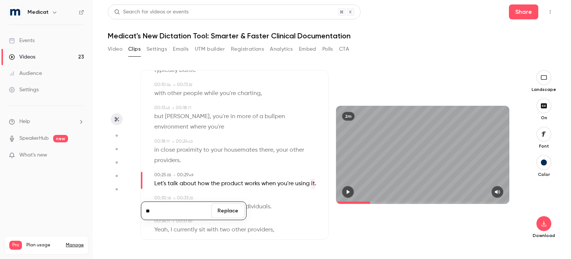
click at [161, 211] on input "**" at bounding box center [176, 210] width 67 height 15
click at [290, 211] on div "in such close proximity to other individuals ." at bounding box center [235, 206] width 162 height 10
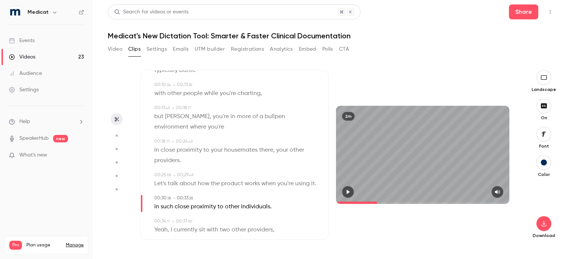
click at [315, 189] on span "." at bounding box center [315, 183] width 1 height 10
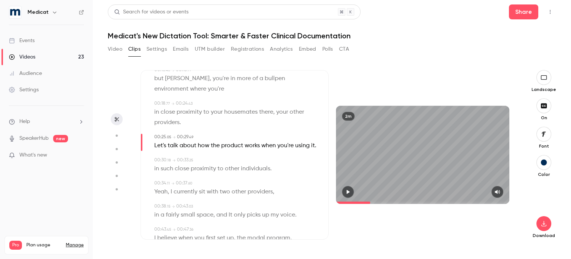
scroll to position [111, 0]
click at [350, 190] on icon "button" at bounding box center [348, 191] width 6 height 5
click at [346, 189] on button "button" at bounding box center [348, 192] width 12 height 12
click at [156, 173] on span "in" at bounding box center [156, 168] width 5 height 10
type input "****"
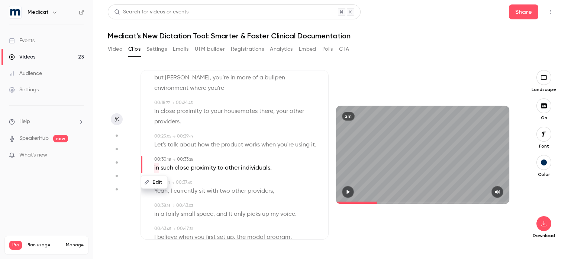
click at [156, 186] on button "Edit" at bounding box center [154, 182] width 26 height 12
type input "**"
click at [232, 192] on button "Replace" at bounding box center [227, 184] width 33 height 15
click at [347, 190] on icon "button" at bounding box center [348, 191] width 6 height 5
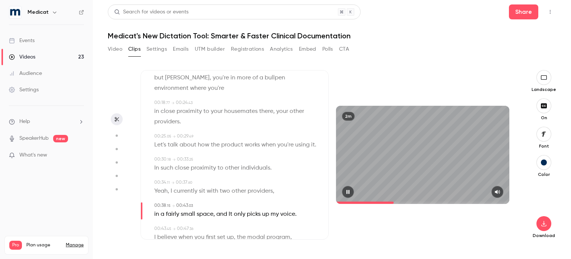
click at [344, 190] on button "button" at bounding box center [348, 192] width 12 height 12
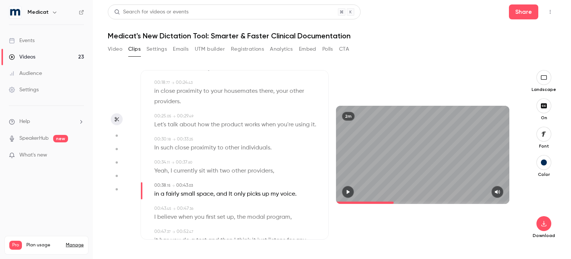
scroll to position [141, 0]
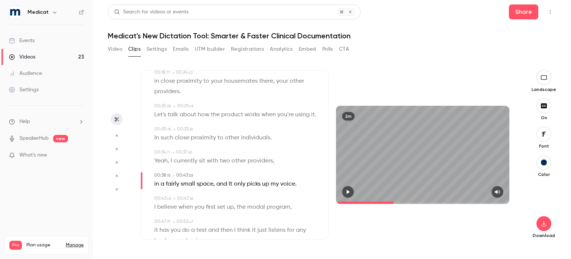
click at [231, 189] on span "It" at bounding box center [231, 184] width 4 height 10
type input "****"
click at [226, 204] on button "Edit" at bounding box center [228, 198] width 26 height 12
type input "**"
click at [257, 208] on button "Replace" at bounding box center [264, 200] width 33 height 15
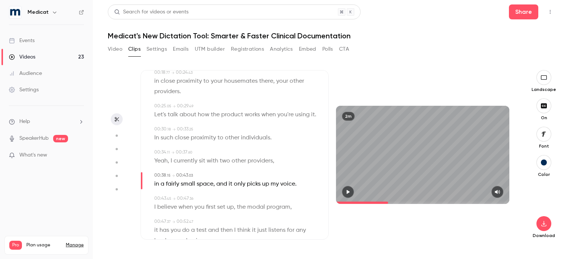
click at [346, 190] on icon "button" at bounding box center [348, 191] width 6 height 5
click at [348, 192] on icon "button" at bounding box center [348, 191] width 6 height 5
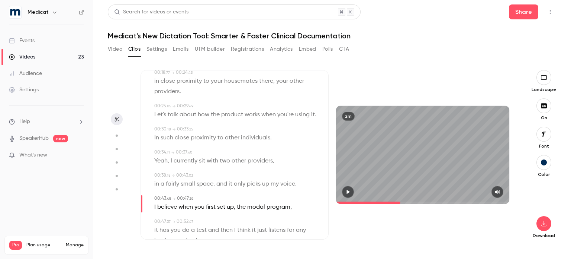
click at [256, 212] on span "modal" at bounding box center [256, 207] width 18 height 10
type input "****"
click at [249, 195] on icon "button" at bounding box center [246, 192] width 5 height 5
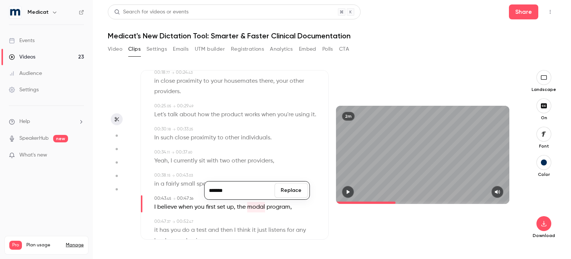
type input "*******"
click at [293, 198] on button "Replace" at bounding box center [291, 190] width 33 height 15
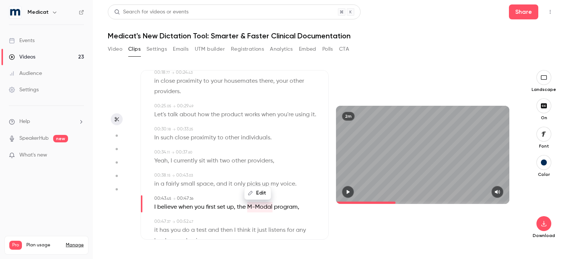
click at [348, 193] on icon "button" at bounding box center [348, 191] width 3 height 4
click at [348, 193] on icon "button" at bounding box center [348, 191] width 6 height 5
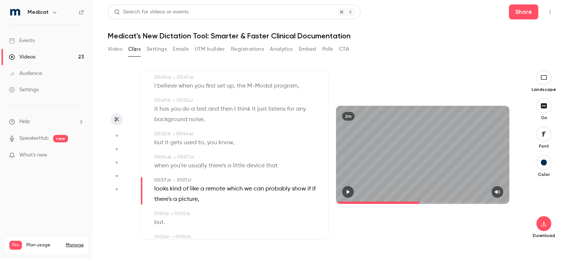
scroll to position [263, 0]
click at [312, 192] on span "if" at bounding box center [313, 187] width 3 height 10
type input "****"
click at [154, 218] on button "Edit" at bounding box center [154, 212] width 26 height 12
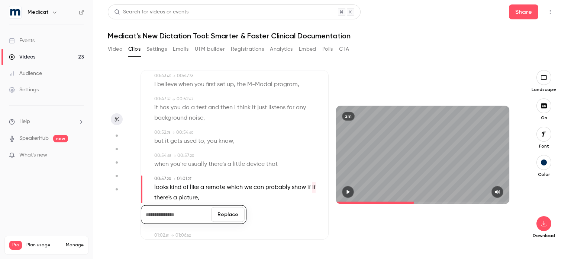
click at [237, 222] on button "Replace" at bounding box center [227, 214] width 33 height 15
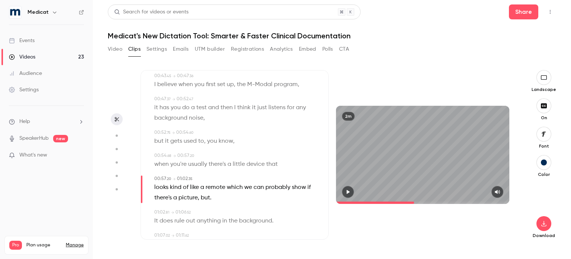
click at [349, 191] on icon "button" at bounding box center [348, 191] width 3 height 4
click at [349, 191] on icon "button" at bounding box center [348, 191] width 6 height 5
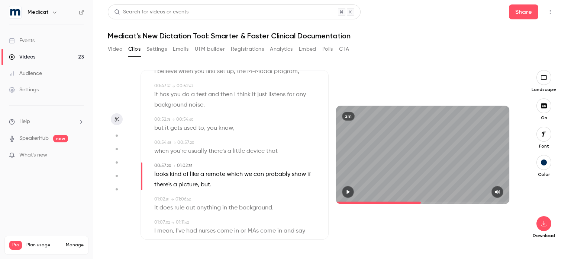
scroll to position [278, 0]
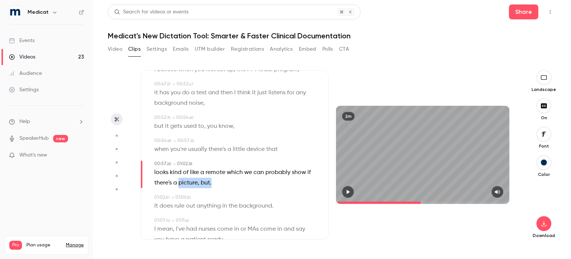
drag, startPoint x: 180, startPoint y: 193, endPoint x: 212, endPoint y: 192, distance: 32.4
click at [212, 188] on p "looks kind of like a remote which we can probably show if there's a picture , b…" at bounding box center [235, 177] width 162 height 21
type input "****"
click at [209, 203] on button "Edit" at bounding box center [209, 197] width 26 height 12
click at [183, 207] on input "**********" at bounding box center [194, 199] width 67 height 15
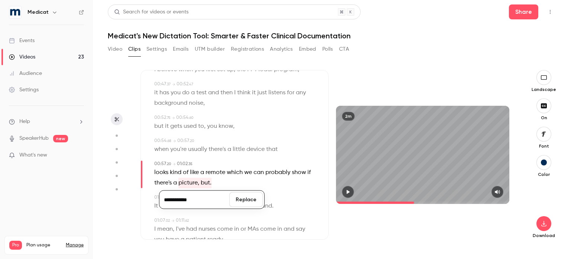
type input "**********"
click at [248, 207] on button "Replace" at bounding box center [245, 199] width 33 height 15
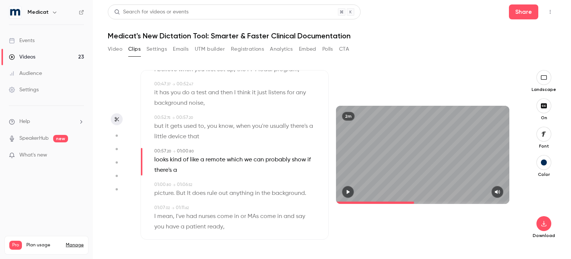
click at [350, 189] on icon "button" at bounding box center [348, 191] width 6 height 5
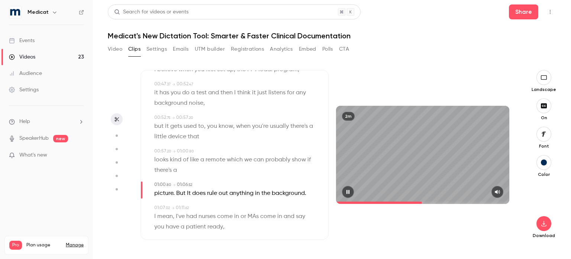
click at [347, 191] on icon "button" at bounding box center [348, 191] width 3 height 4
click at [189, 198] on span "It" at bounding box center [189, 193] width 4 height 10
type input "****"
click at [190, 213] on button "Edit" at bounding box center [187, 207] width 26 height 12
type input "**"
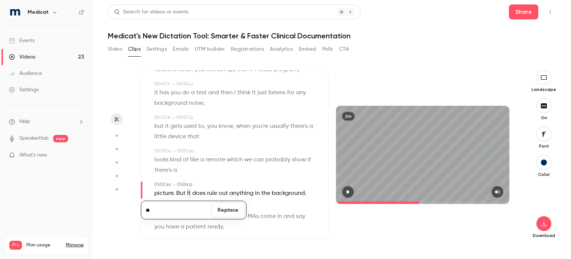
click at [217, 217] on button "Replace" at bounding box center [227, 209] width 33 height 15
click at [347, 190] on icon "button" at bounding box center [348, 191] width 3 height 4
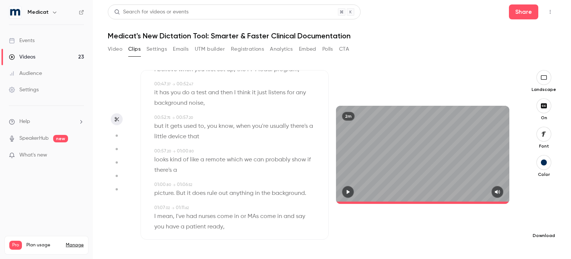
click at [542, 221] on icon "button" at bounding box center [544, 223] width 9 height 6
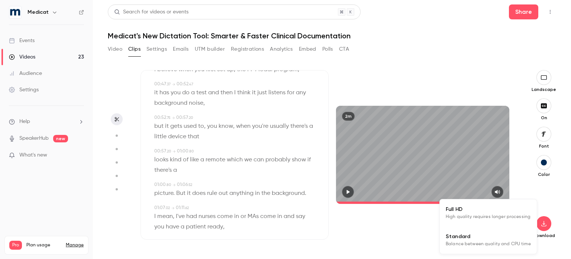
click at [459, 238] on span "Standard" at bounding box center [488, 236] width 85 height 8
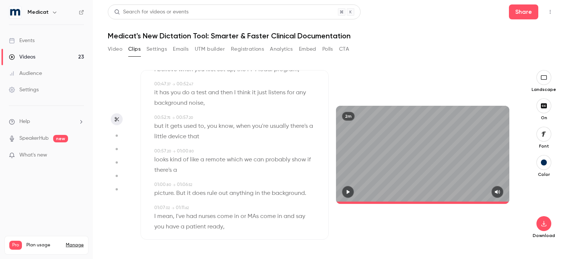
click at [344, 189] on button "button" at bounding box center [348, 192] width 12 height 12
click at [347, 193] on icon "button" at bounding box center [348, 191] width 3 height 4
type input "***"
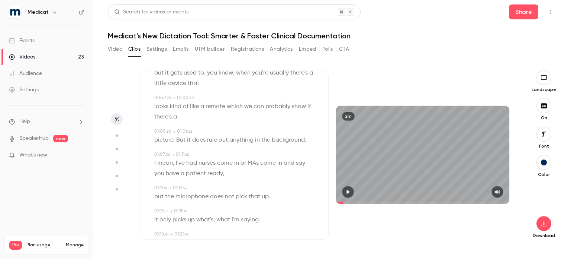
scroll to position [341, 0]
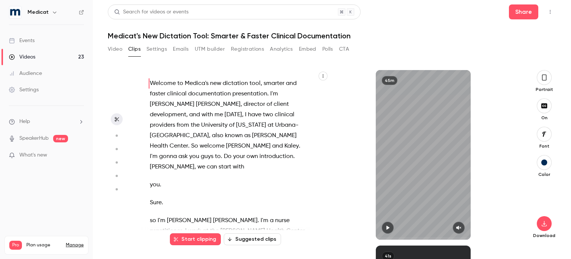
click at [546, 77] on icon "button" at bounding box center [544, 77] width 4 height 6
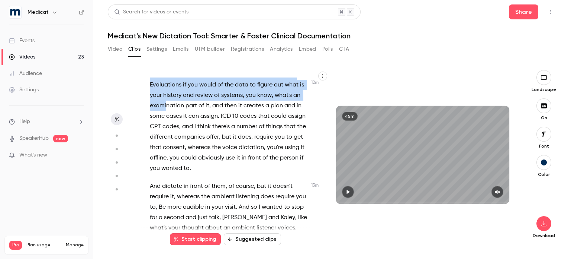
scroll to position [2387, 0]
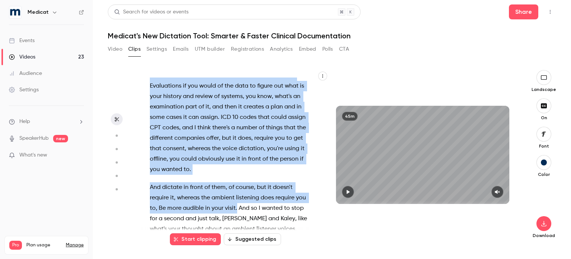
drag, startPoint x: 267, startPoint y: 117, endPoint x: 248, endPoint y: 199, distance: 84.4
click at [248, 199] on div "Welcome to Medica's new dictation tool , smarter and faster clinical documentat…" at bounding box center [233, 158] width 184 height 162
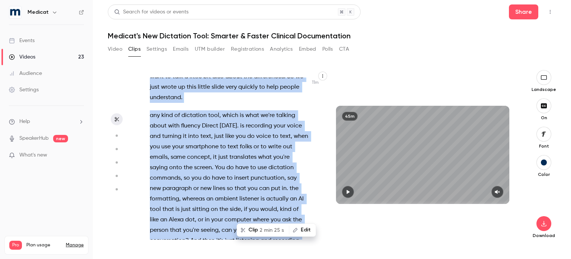
scroll to position [2039, 0]
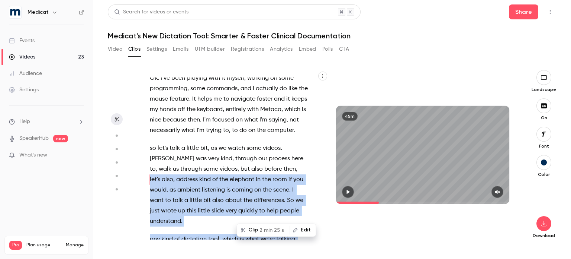
click at [256, 229] on button "Clip 2 min 25 s" at bounding box center [262, 230] width 51 height 12
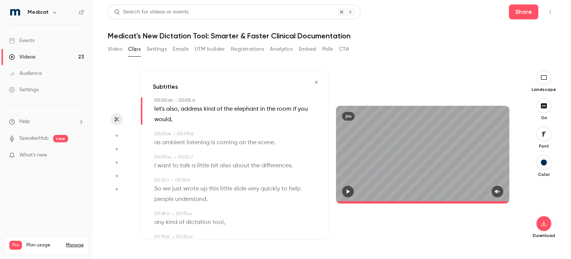
type input "*"
click at [161, 109] on span "let's" at bounding box center [159, 109] width 10 height 10
click at [160, 120] on button "Edit" at bounding box center [157, 123] width 26 height 12
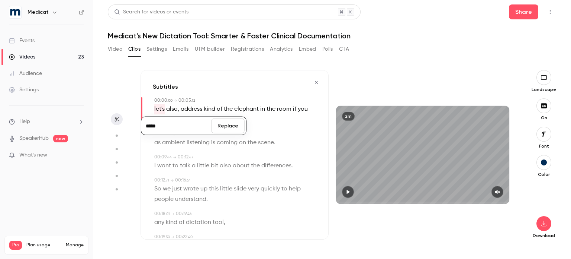
type input "*****"
click at [228, 128] on button "Replace" at bounding box center [227, 125] width 33 height 15
click at [346, 190] on icon "button" at bounding box center [348, 191] width 6 height 5
click at [348, 192] on icon "button" at bounding box center [348, 191] width 3 height 4
click at [497, 189] on icon "button" at bounding box center [498, 191] width 6 height 5
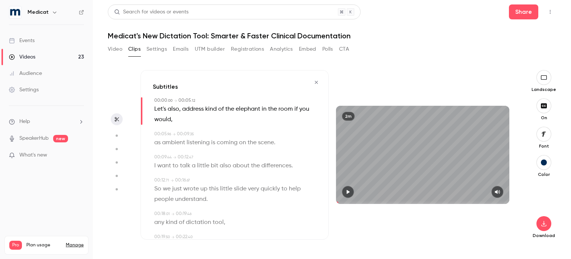
click at [350, 192] on icon "button" at bounding box center [348, 191] width 3 height 4
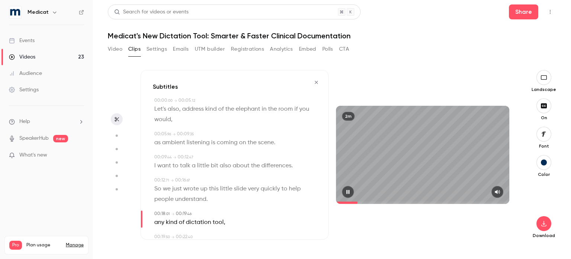
click at [350, 192] on icon "button" at bounding box center [348, 191] width 6 height 5
click at [163, 224] on span "any" at bounding box center [159, 222] width 10 height 10
type input "**"
click at [158, 212] on button "Edit" at bounding box center [157, 208] width 26 height 12
type input "***"
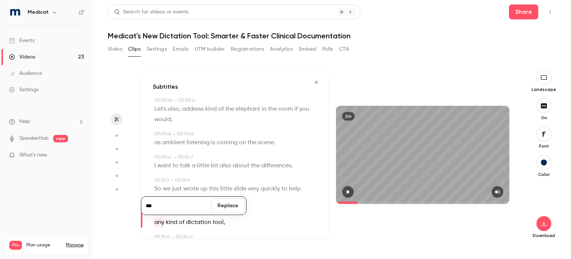
click at [226, 208] on button "Replace" at bounding box center [227, 205] width 33 height 15
click at [346, 190] on icon "button" at bounding box center [348, 191] width 6 height 5
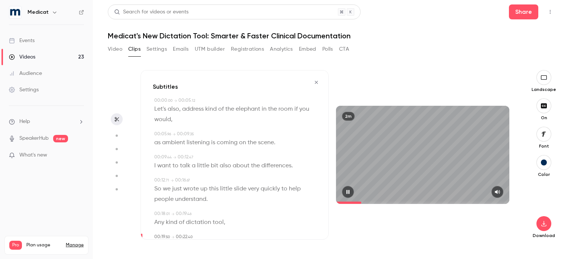
click at [346, 190] on icon "button" at bounding box center [348, 191] width 6 height 5
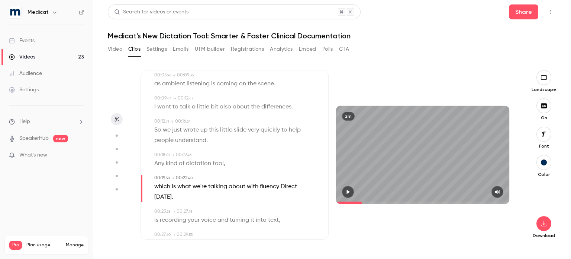
scroll to position [69, 0]
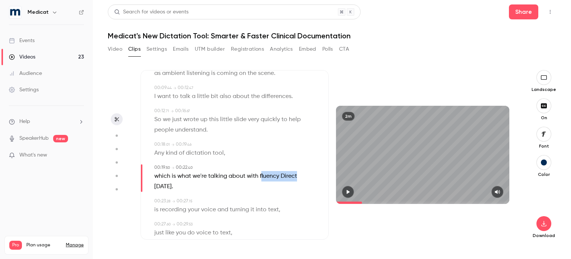
drag, startPoint x: 260, startPoint y: 175, endPoint x: 297, endPoint y: 174, distance: 36.8
click at [297, 174] on p "which is what we're talking about with fluency Direct [DATE] ." at bounding box center [235, 181] width 162 height 21
type input "****"
click at [285, 187] on button "Edit" at bounding box center [286, 190] width 26 height 12
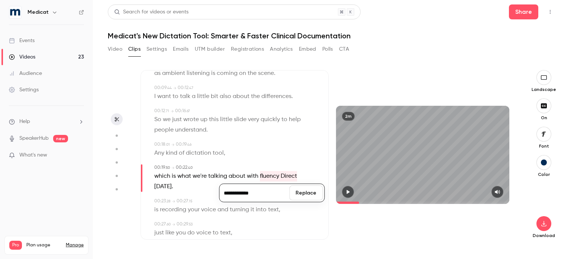
type input "**********"
click at [302, 189] on button "Replace" at bounding box center [305, 192] width 33 height 15
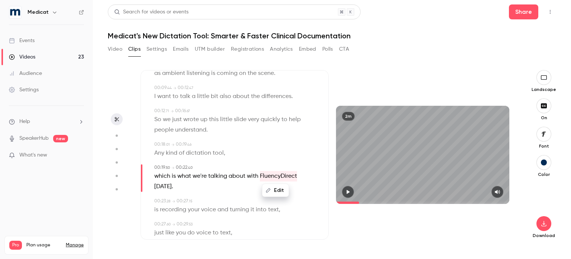
click at [348, 190] on icon "button" at bounding box center [348, 191] width 3 height 4
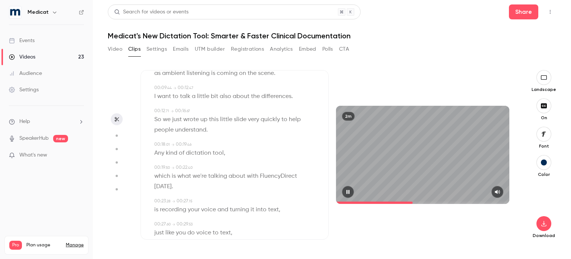
click at [348, 190] on icon "button" at bounding box center [348, 191] width 6 height 5
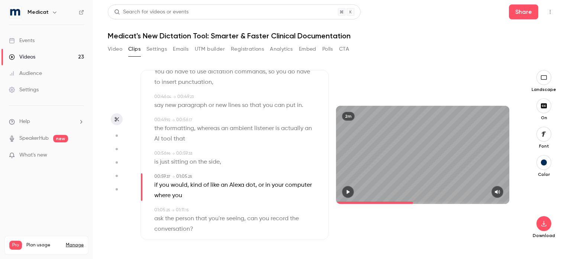
scroll to position [321, 0]
click at [247, 184] on span "dot" at bounding box center [251, 184] width 10 height 10
type input "****"
click at [248, 195] on button "Edit" at bounding box center [248, 198] width 26 height 12
type input "***"
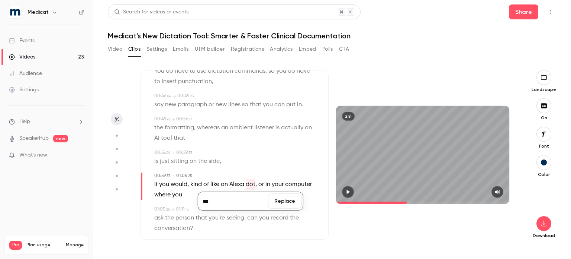
click at [278, 199] on button "Replace" at bounding box center [284, 200] width 33 height 15
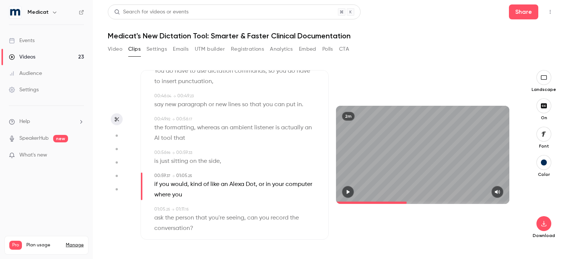
click at [348, 194] on icon "button" at bounding box center [348, 191] width 6 height 5
click at [405, 165] on div "2m" at bounding box center [422, 154] width 173 height 97
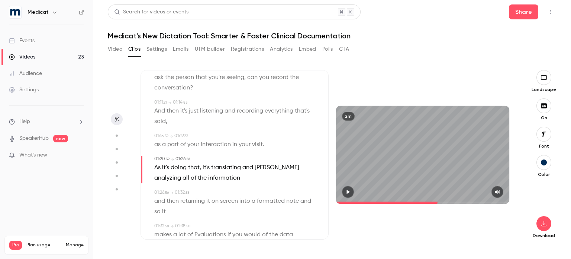
scroll to position [459, 0]
click at [263, 168] on span "[PERSON_NAME]" at bounding box center [277, 169] width 45 height 10
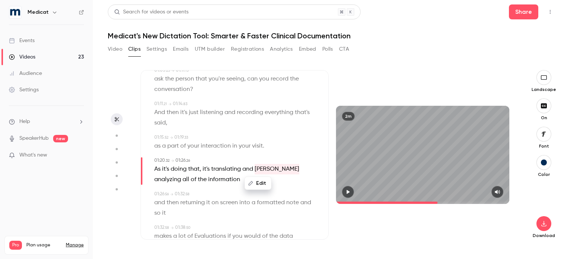
type input "****"
click at [258, 185] on button "Edit" at bounding box center [258, 183] width 26 height 12
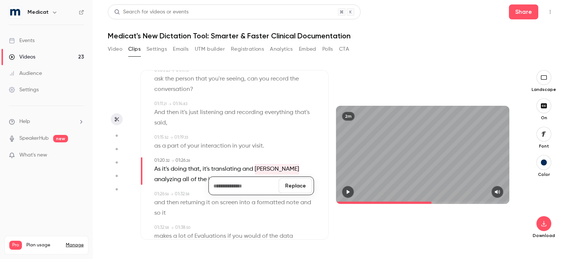
click at [298, 185] on button "Replace" at bounding box center [295, 185] width 33 height 15
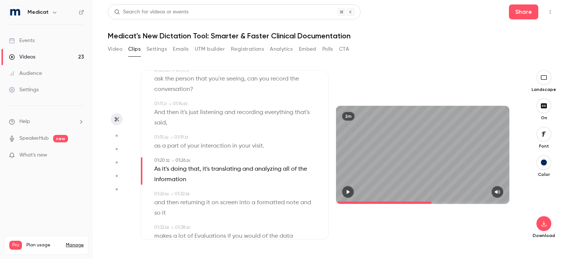
click at [347, 189] on button "button" at bounding box center [348, 192] width 12 height 12
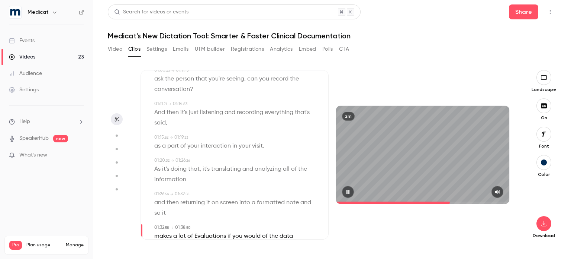
click at [349, 191] on icon "button" at bounding box center [348, 191] width 6 height 5
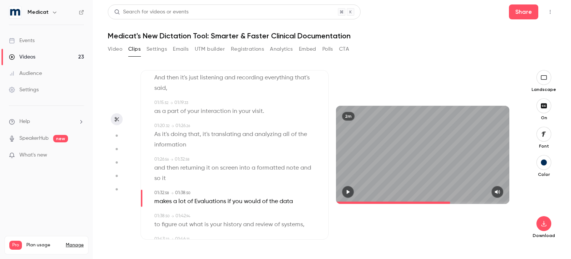
scroll to position [495, 0]
click at [208, 202] on span "Evaluations" at bounding box center [211, 200] width 32 height 10
type input "****"
click at [205, 213] on button "Edit" at bounding box center [208, 214] width 26 height 12
type input "**********"
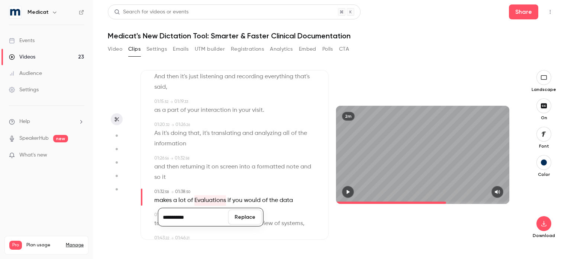
click at [246, 219] on button "Replace" at bounding box center [244, 216] width 33 height 15
click at [347, 191] on icon "button" at bounding box center [348, 191] width 6 height 5
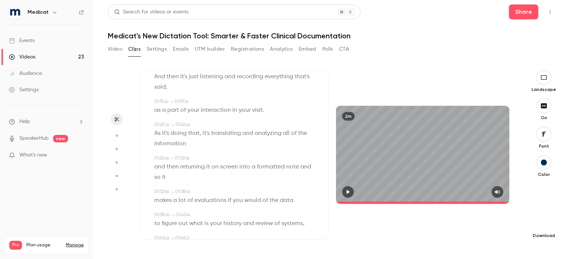
click at [540, 223] on button "button" at bounding box center [544, 223] width 15 height 15
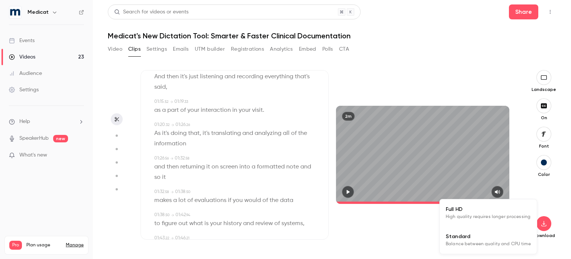
click at [471, 239] on span "Standard" at bounding box center [488, 236] width 85 height 8
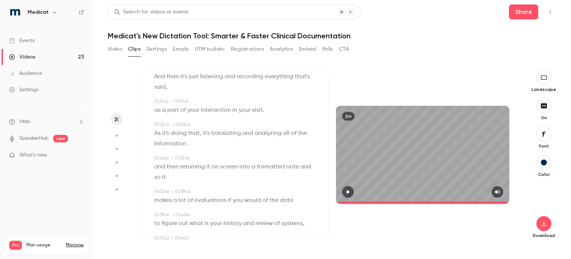
type input "*****"
